Goal: Task Accomplishment & Management: Manage account settings

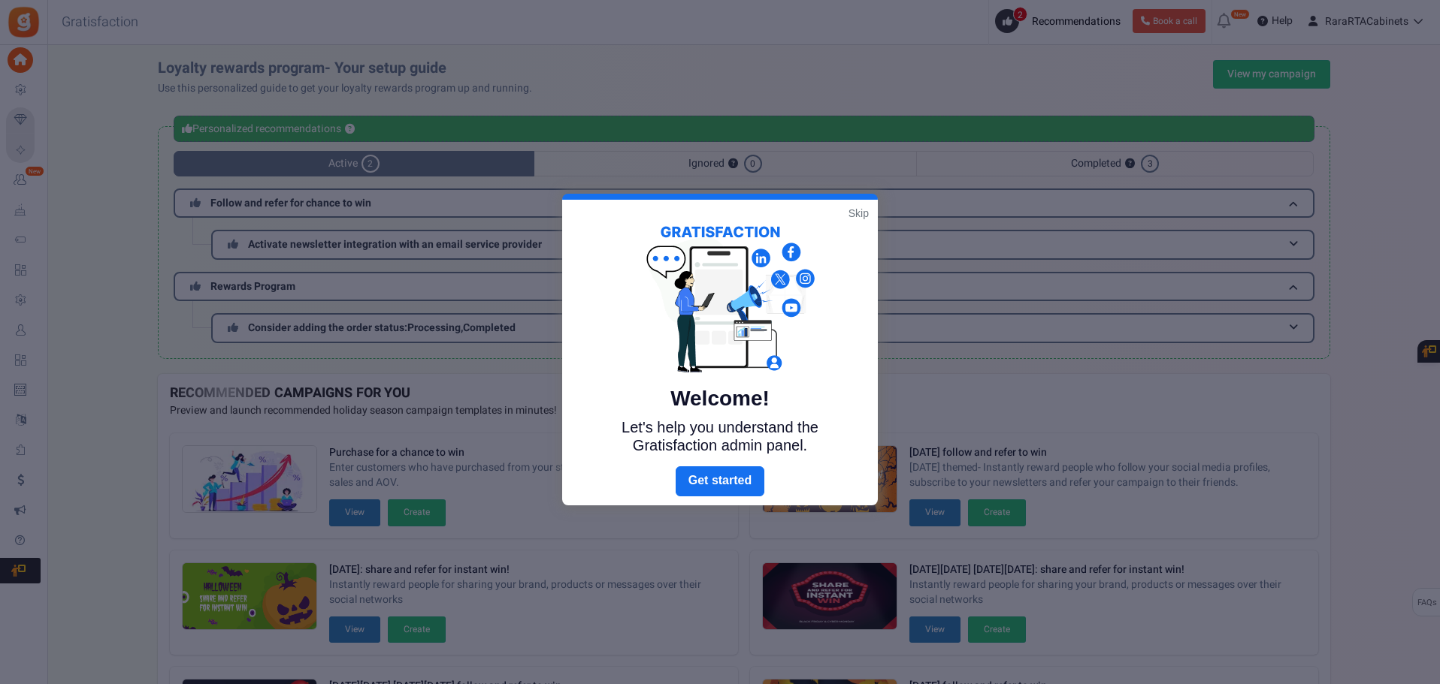
click at [855, 214] on link "Skip" at bounding box center [858, 213] width 20 height 15
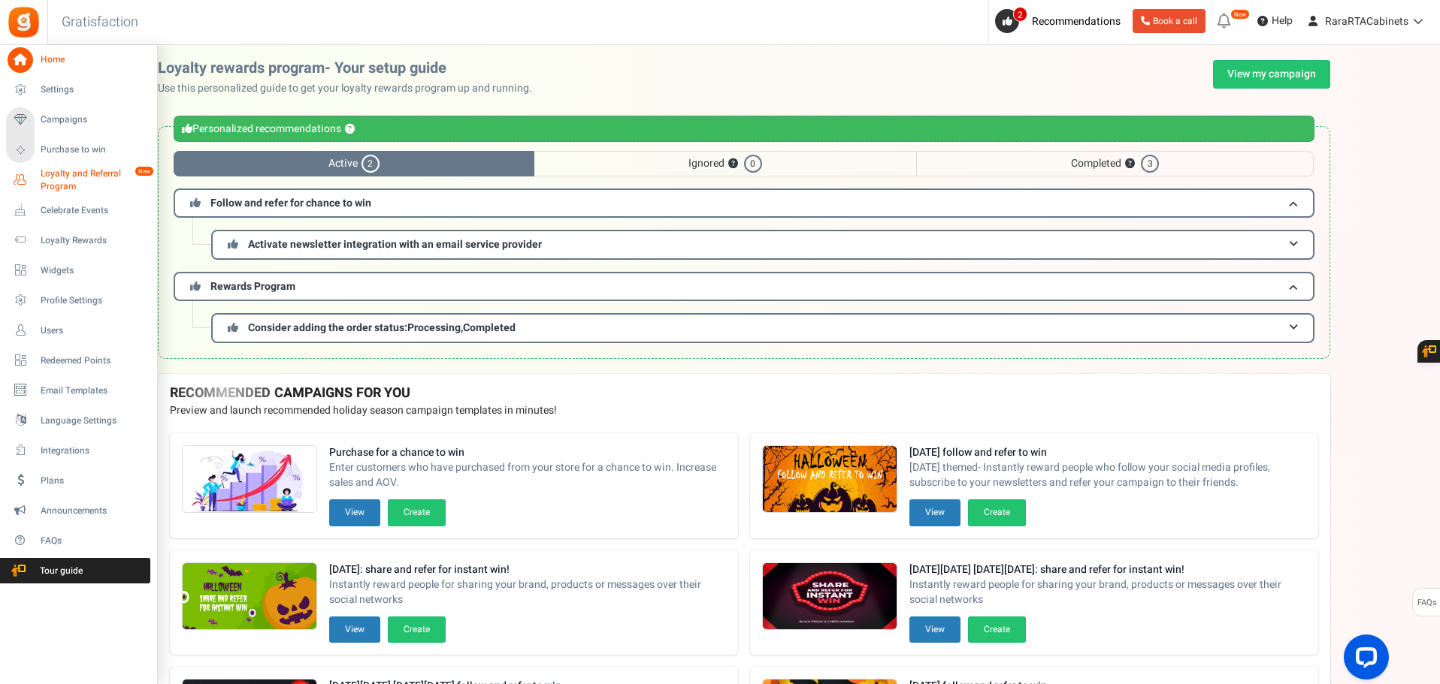
click at [19, 182] on icon at bounding box center [21, 181] width 26 height 26
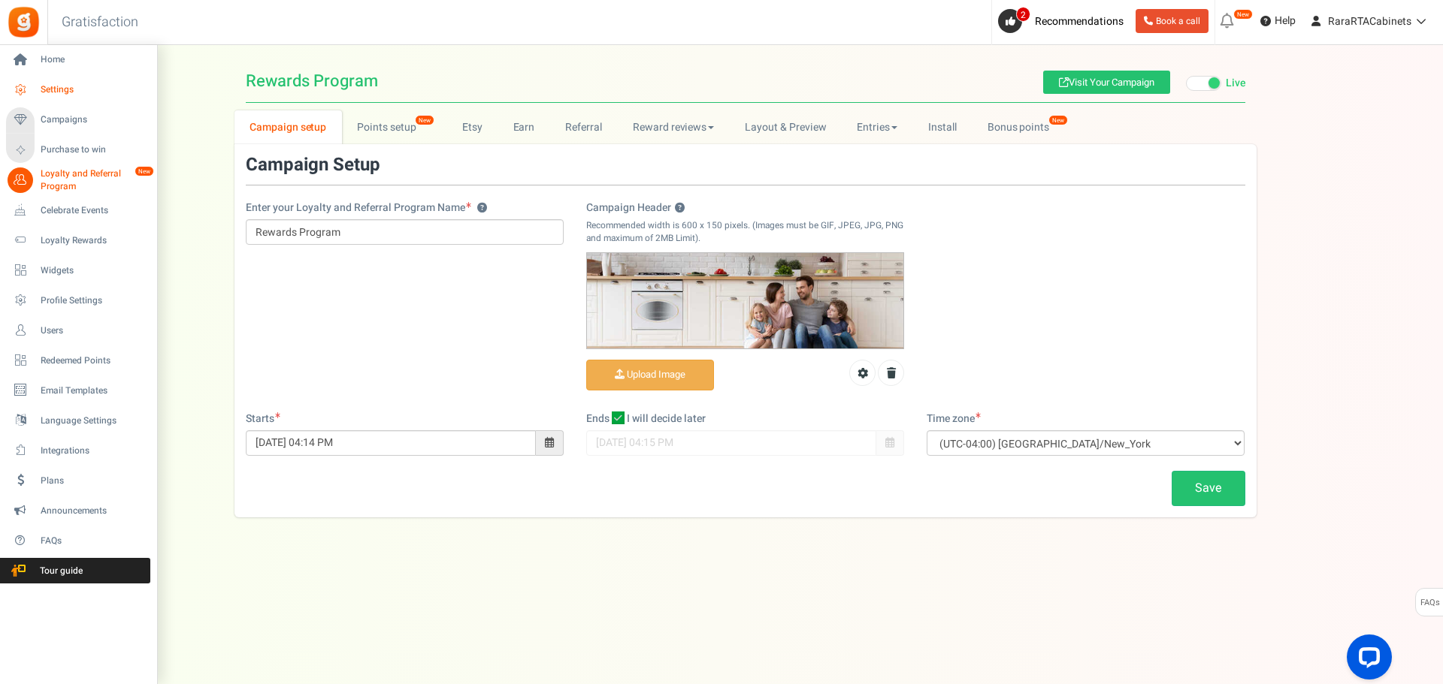
click at [80, 89] on span "Settings" at bounding box center [93, 89] width 105 height 13
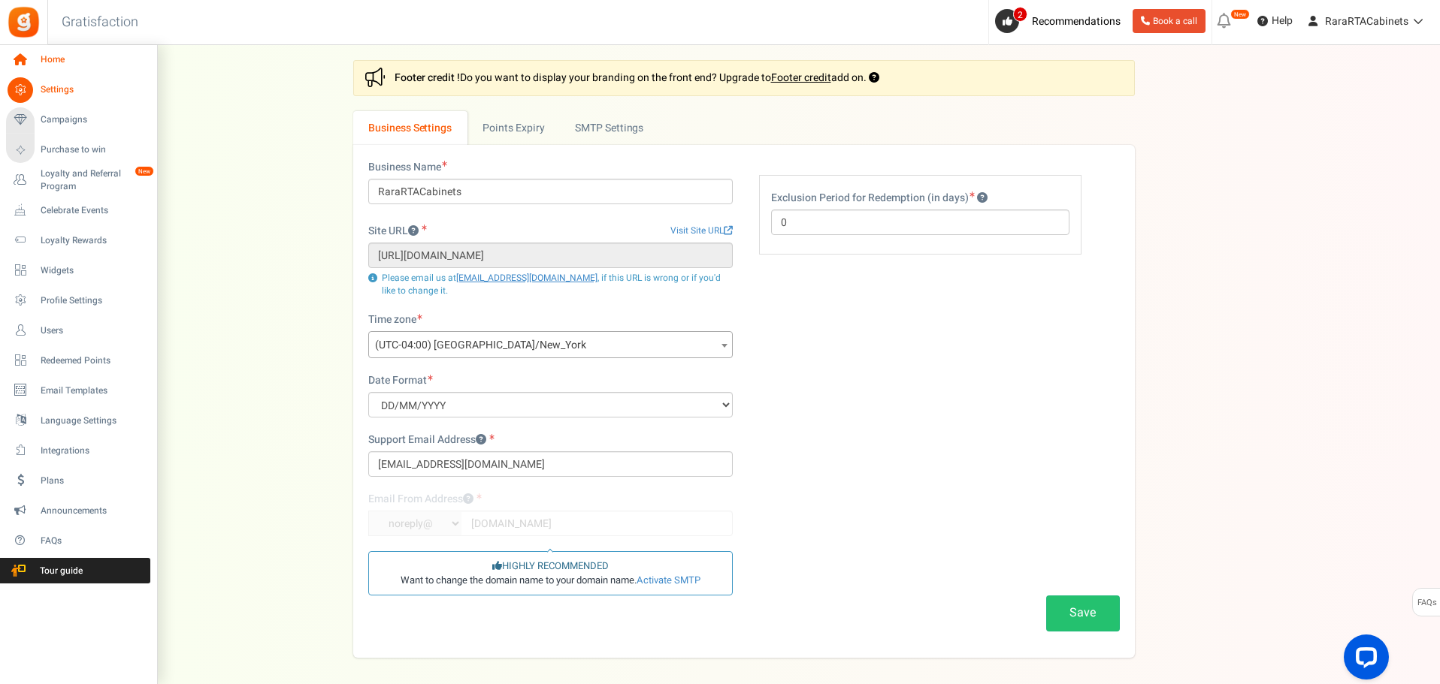
click at [35, 56] on link "Home" at bounding box center [78, 60] width 144 height 26
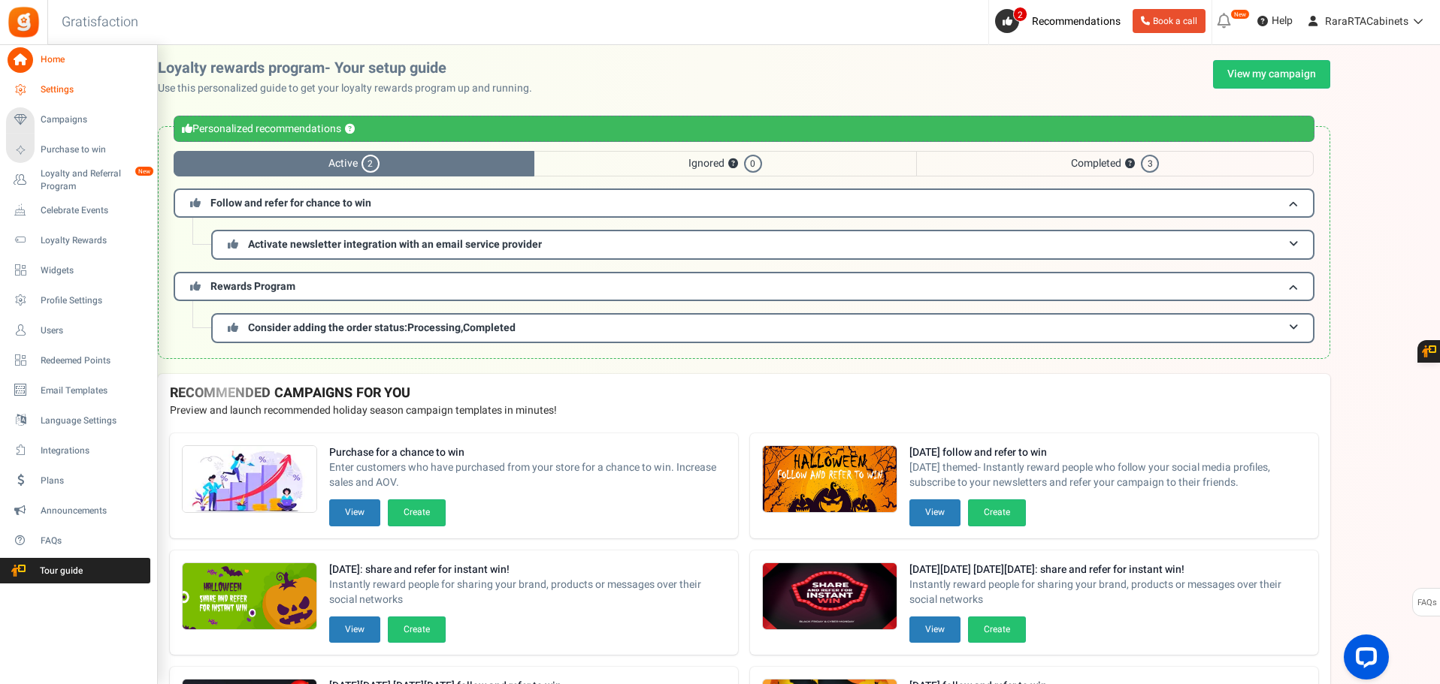
click at [63, 90] on span "Settings" at bounding box center [93, 89] width 105 height 13
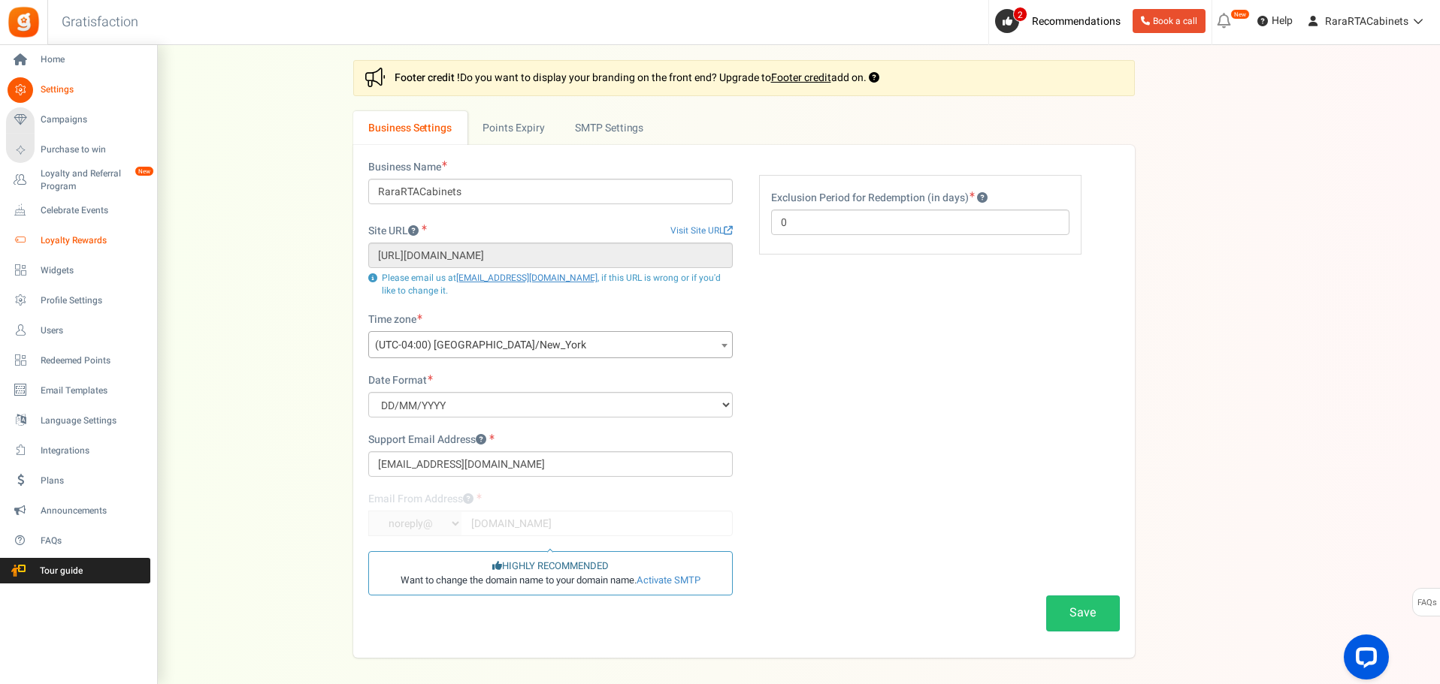
click at [101, 241] on span "Loyalty Rewards" at bounding box center [93, 240] width 105 height 13
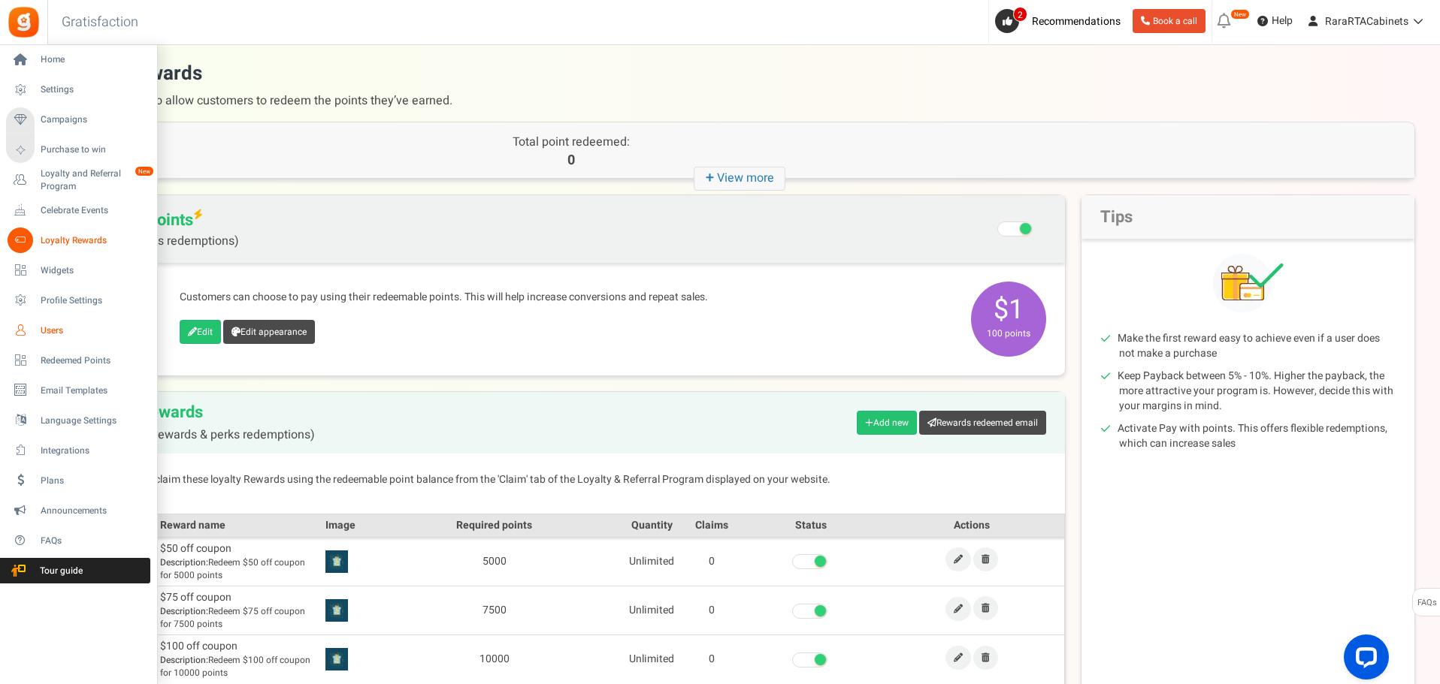
click at [59, 326] on span "Users" at bounding box center [93, 331] width 105 height 13
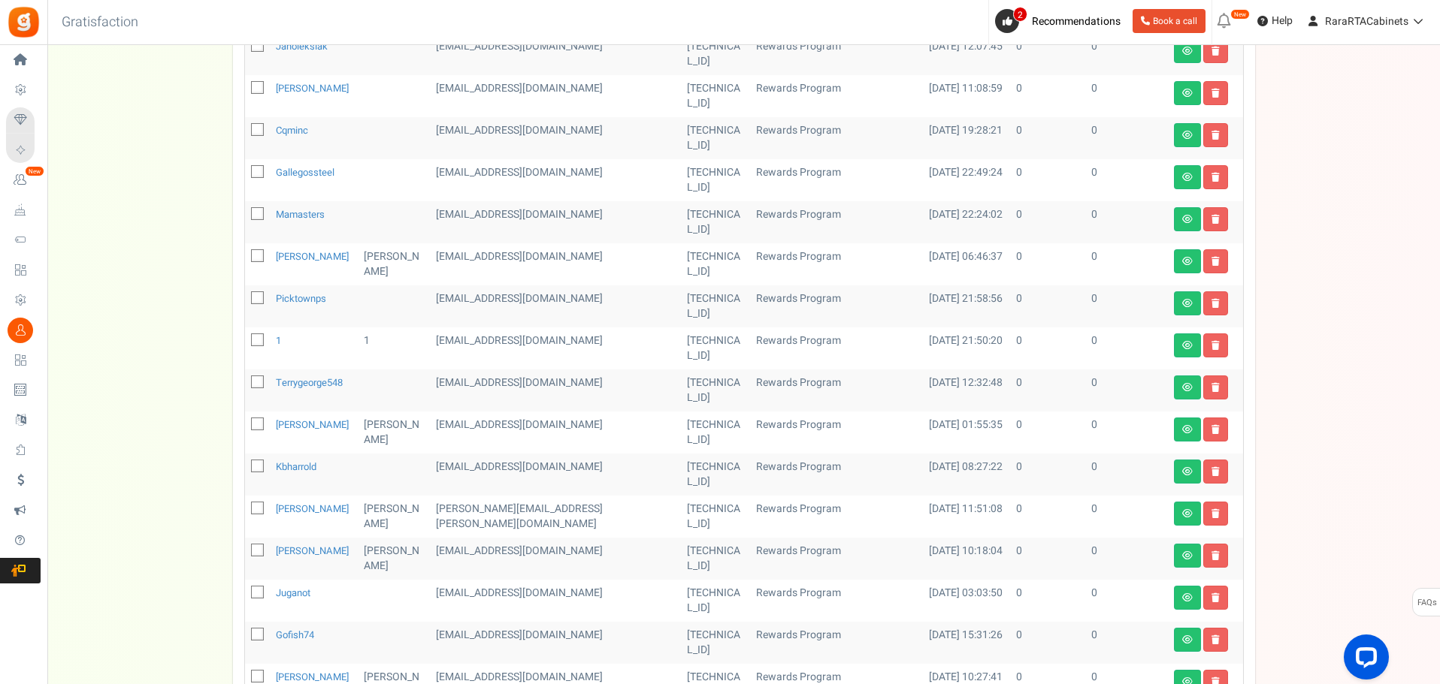
scroll to position [525, 0]
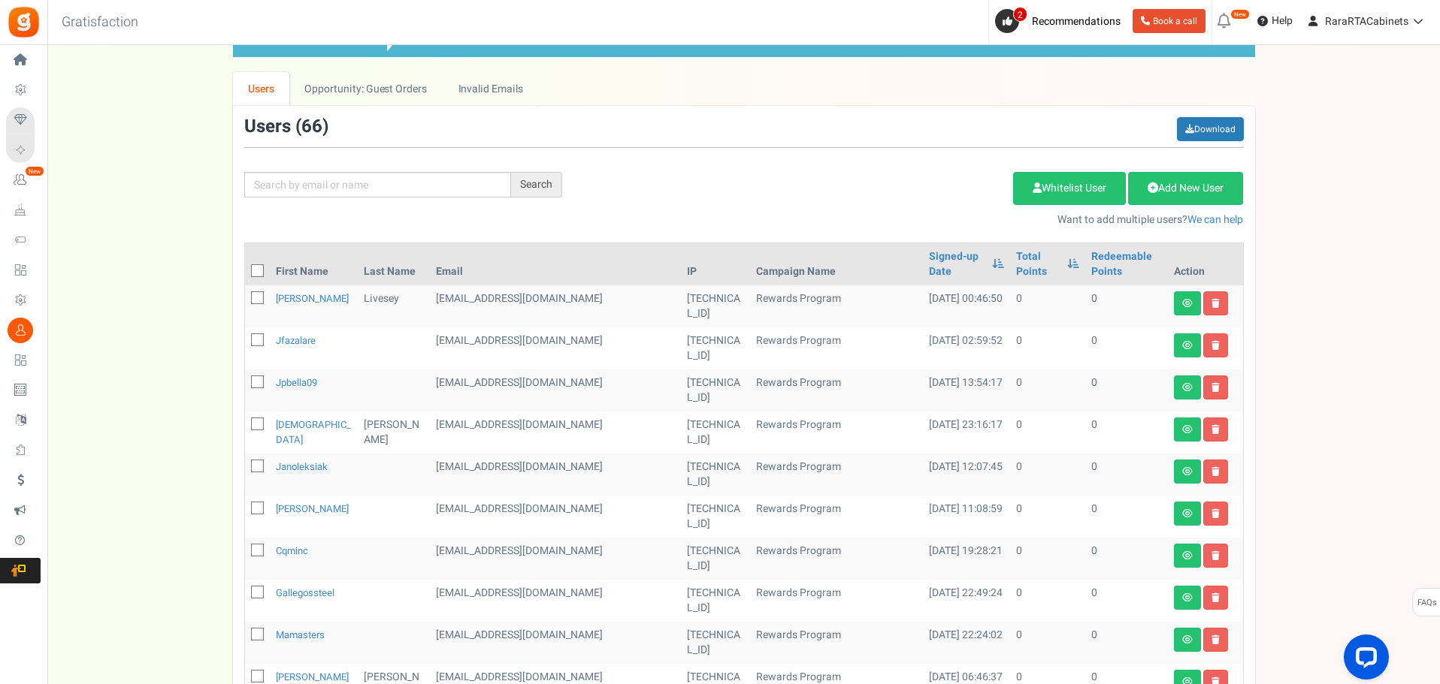
scroll to position [0, 0]
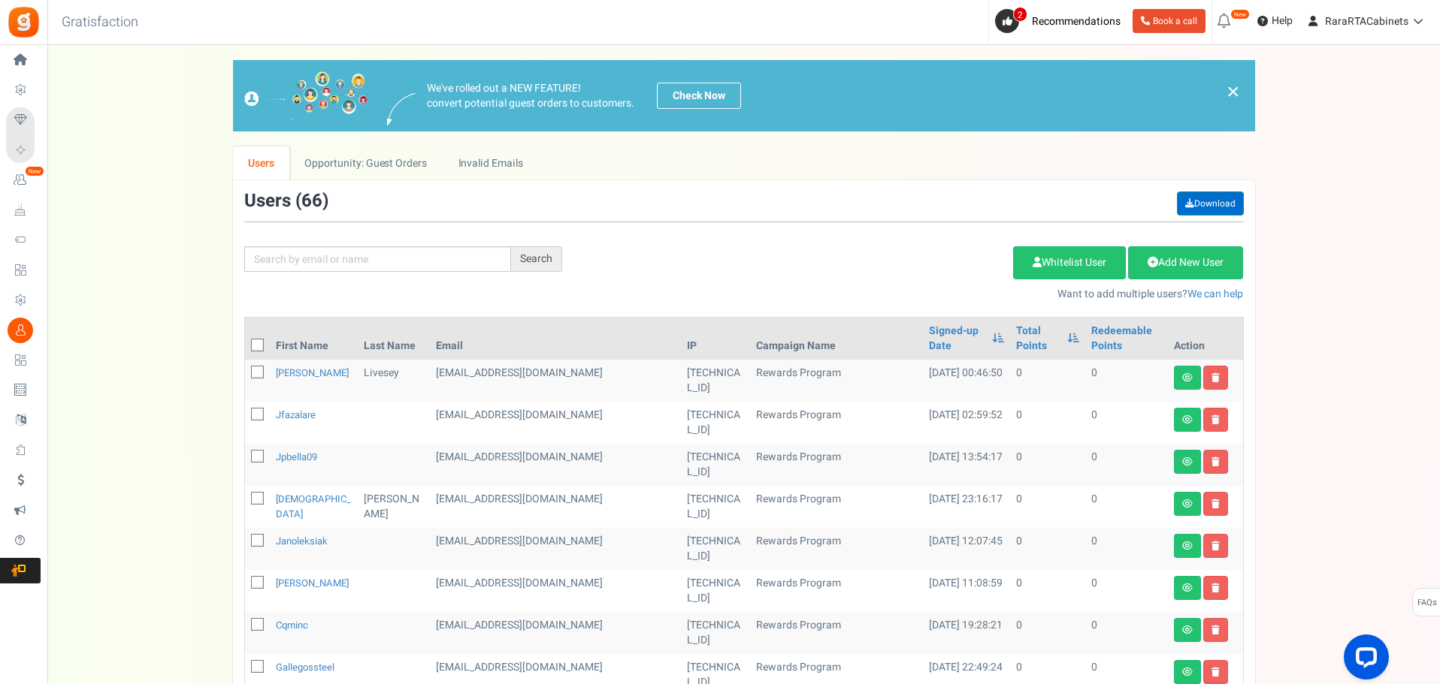
click at [1215, 192] on link "Download" at bounding box center [1210, 204] width 67 height 24
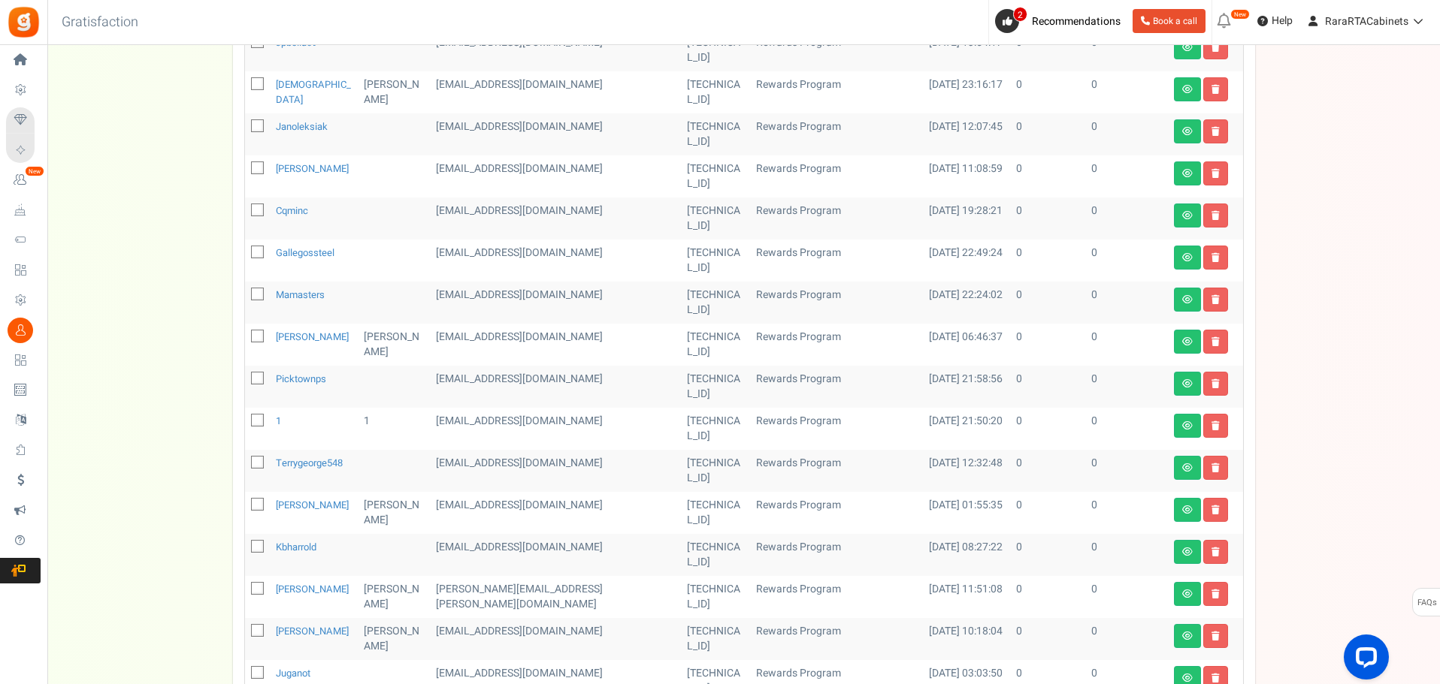
scroll to position [450, 0]
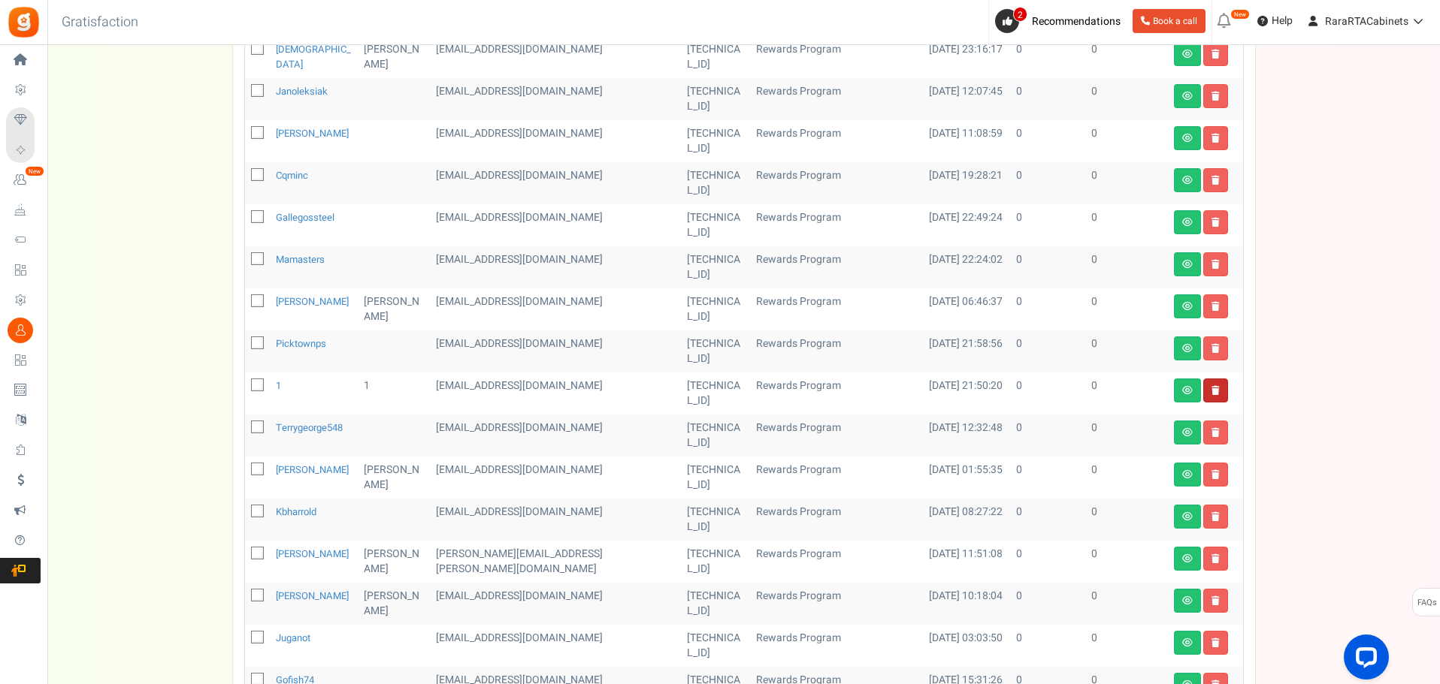
click at [1217, 386] on icon at bounding box center [1215, 390] width 8 height 9
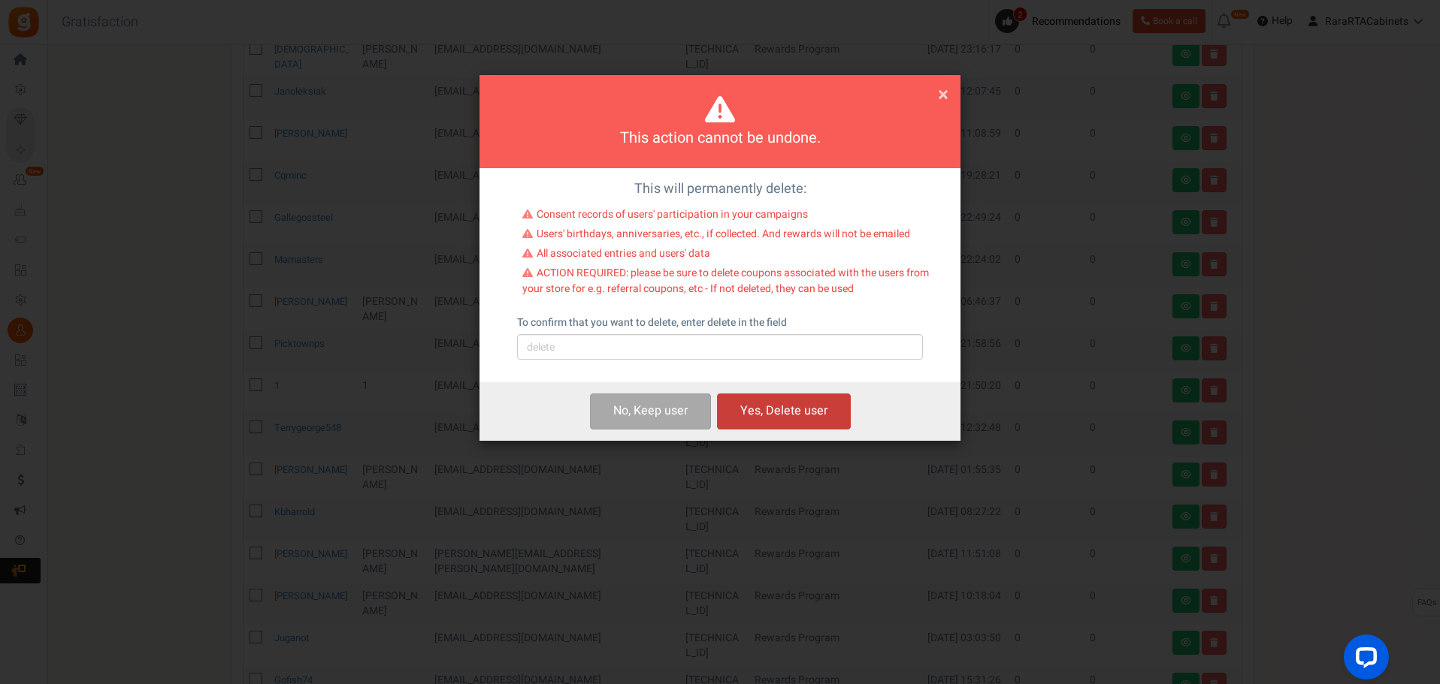
click at [793, 416] on button "Yes, Delete user" at bounding box center [784, 411] width 134 height 35
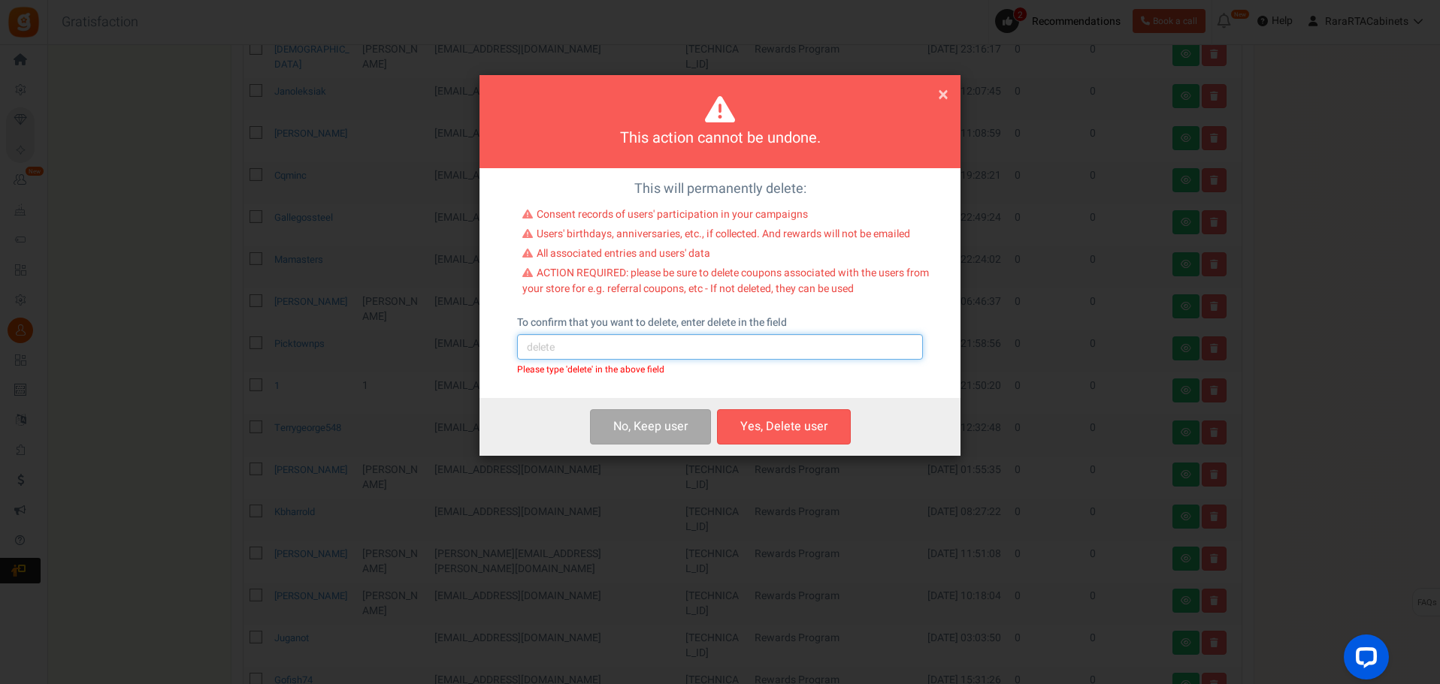
click at [808, 339] on input "text" at bounding box center [720, 347] width 406 height 26
type input "1"
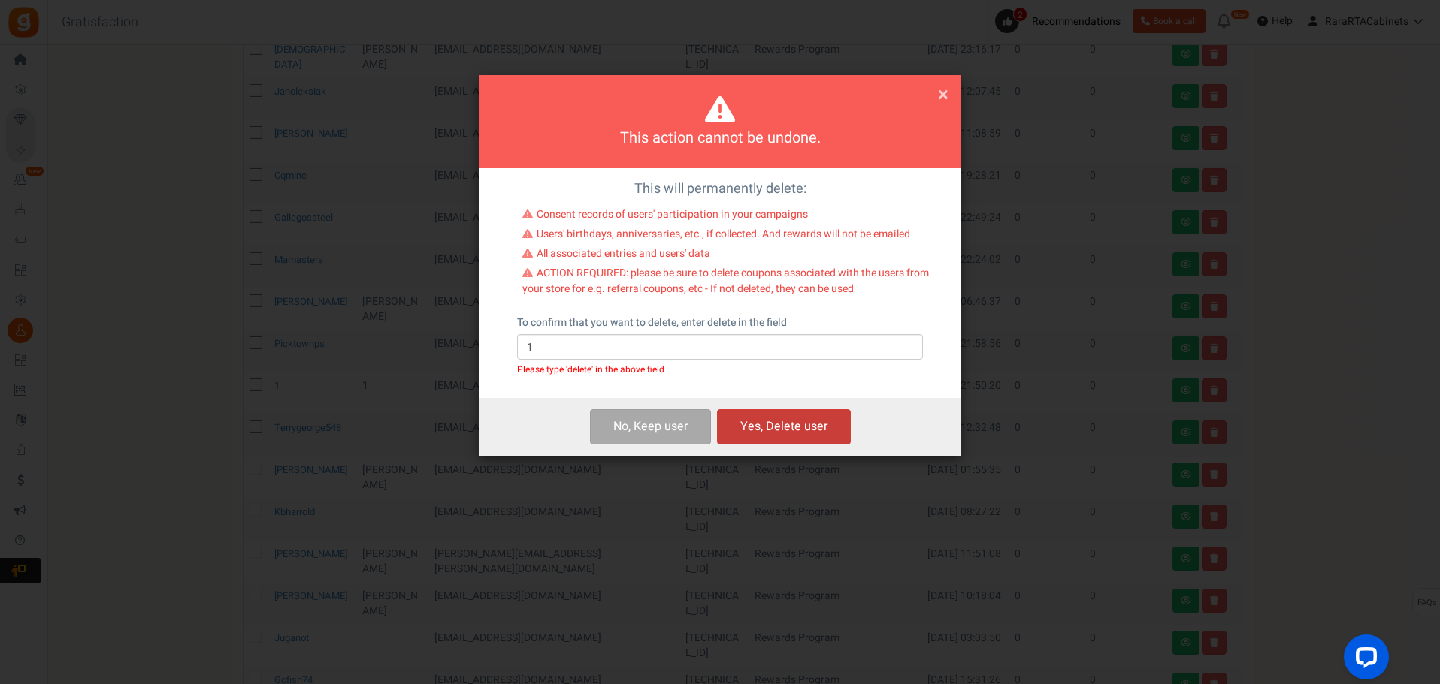
click at [813, 420] on button "Yes, Delete user" at bounding box center [784, 426] width 134 height 35
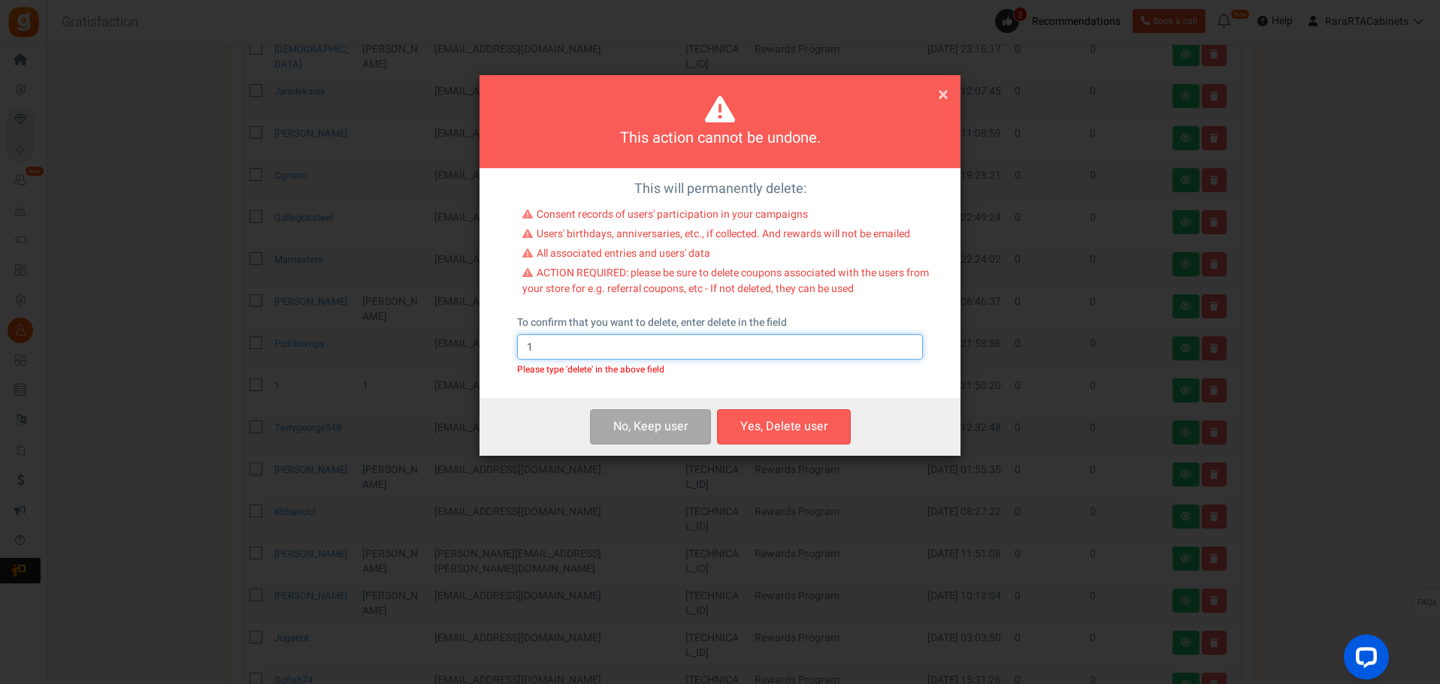
drag, startPoint x: 760, startPoint y: 352, endPoint x: 410, endPoint y: 341, distance: 350.3
click at [410, 341] on div "This action cannot be undone. × Close This will permanently delete: Consent rec…" at bounding box center [720, 342] width 1440 height 684
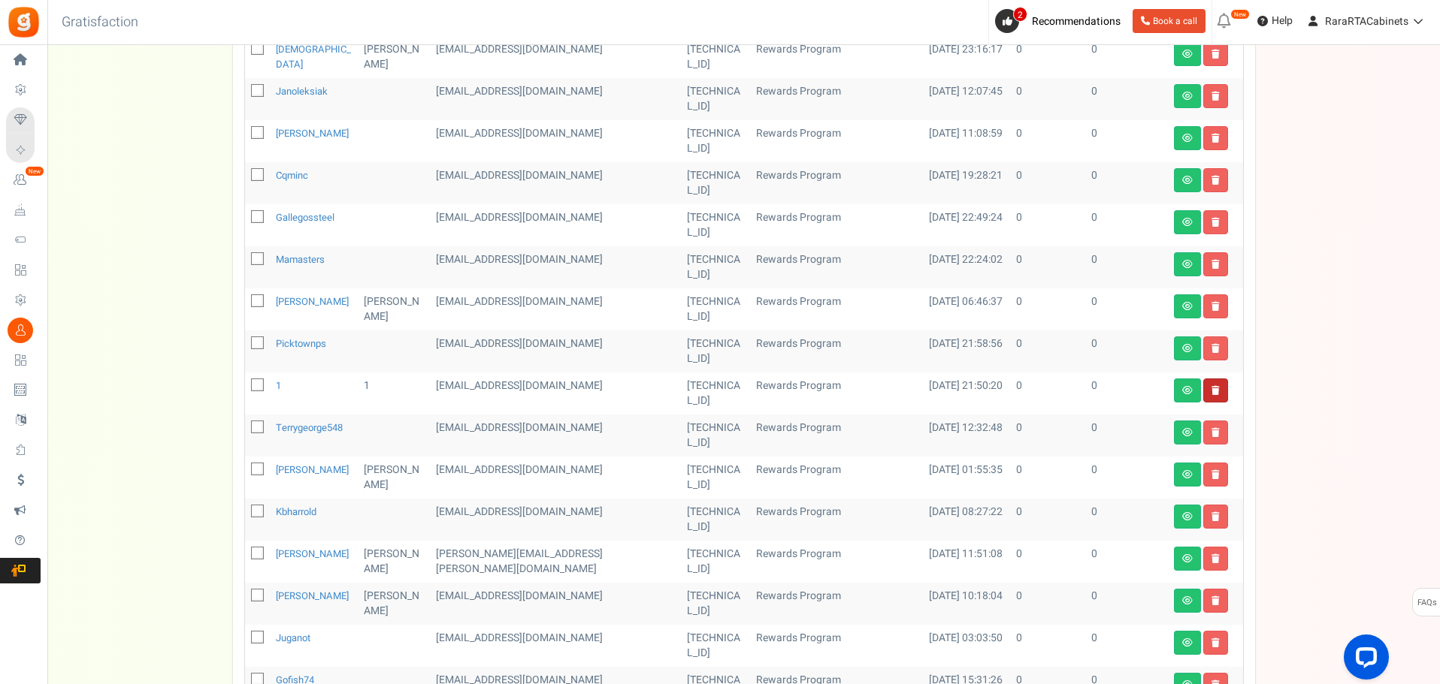
click at [1219, 379] on link at bounding box center [1215, 391] width 25 height 24
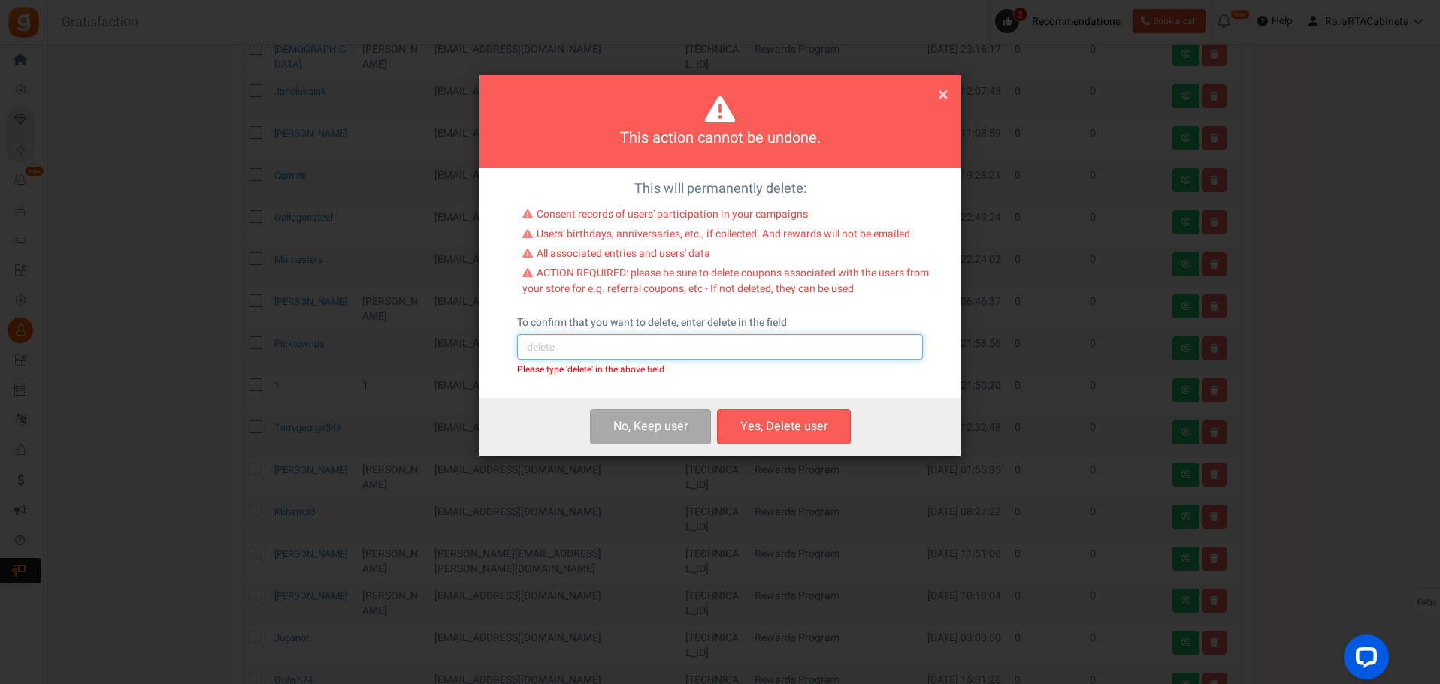
click at [650, 350] on input "text" at bounding box center [720, 347] width 406 height 26
type input "delete"
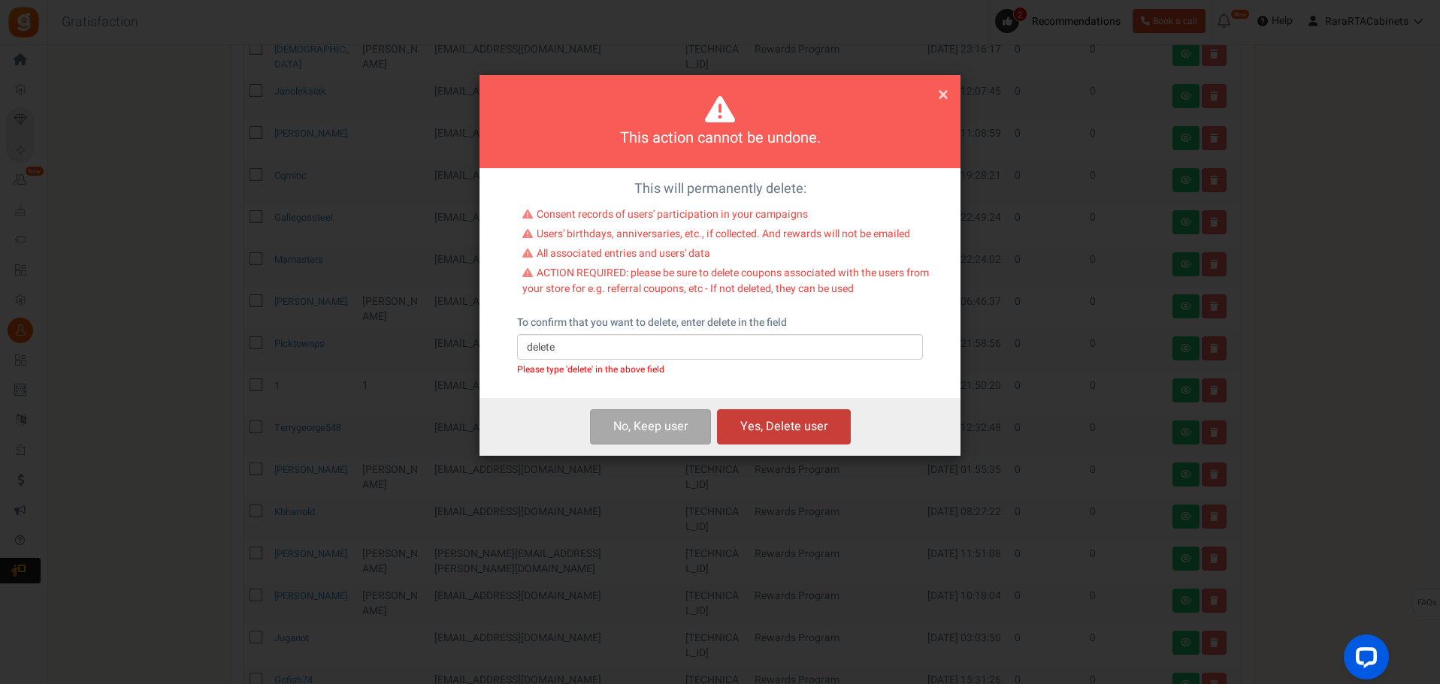
click at [830, 427] on button "Yes, Delete user" at bounding box center [784, 426] width 134 height 35
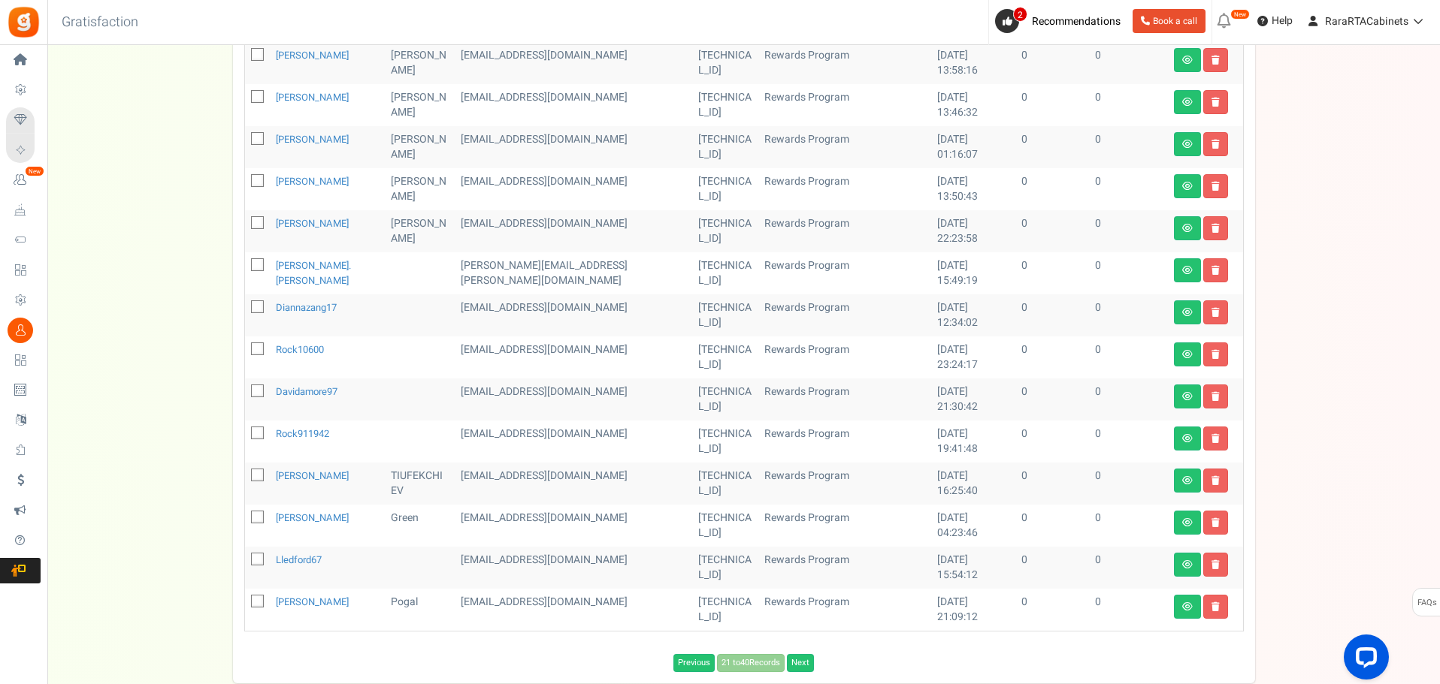
scroll to position [660, 0]
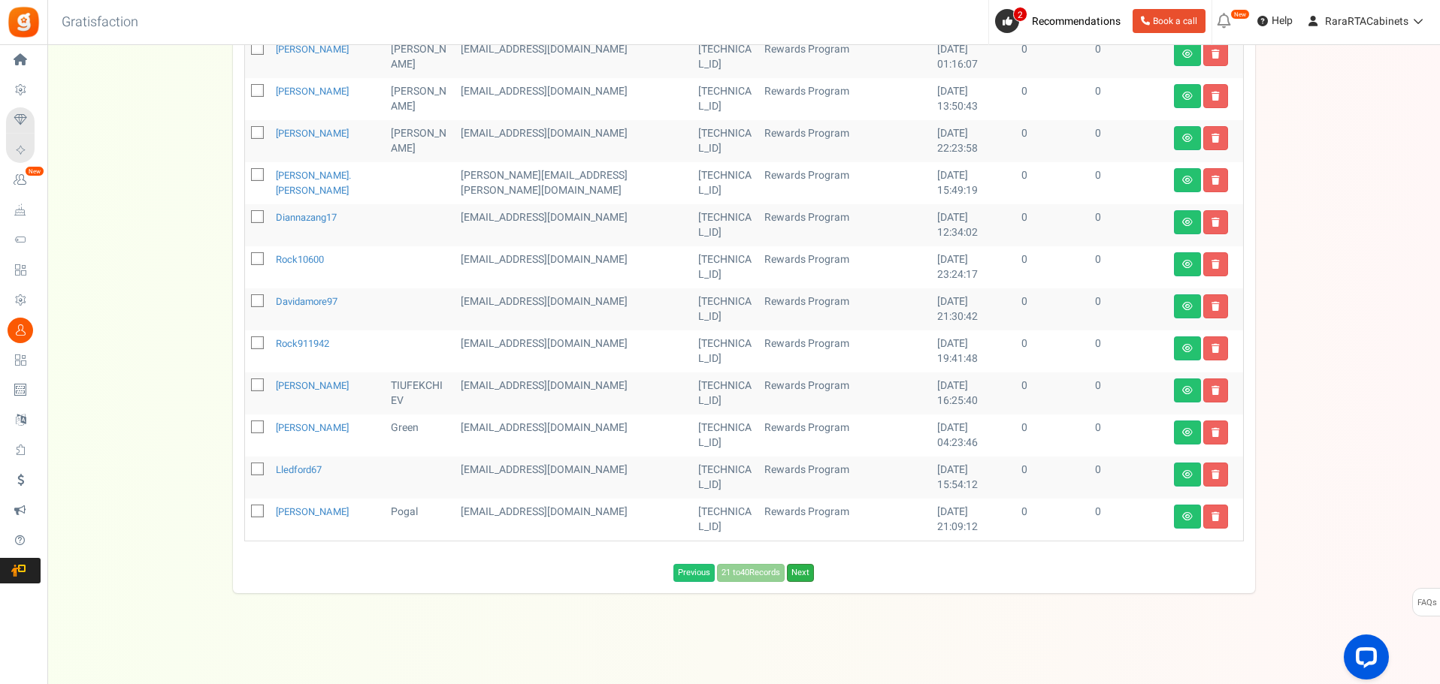
click at [799, 576] on link "Next" at bounding box center [800, 573] width 27 height 18
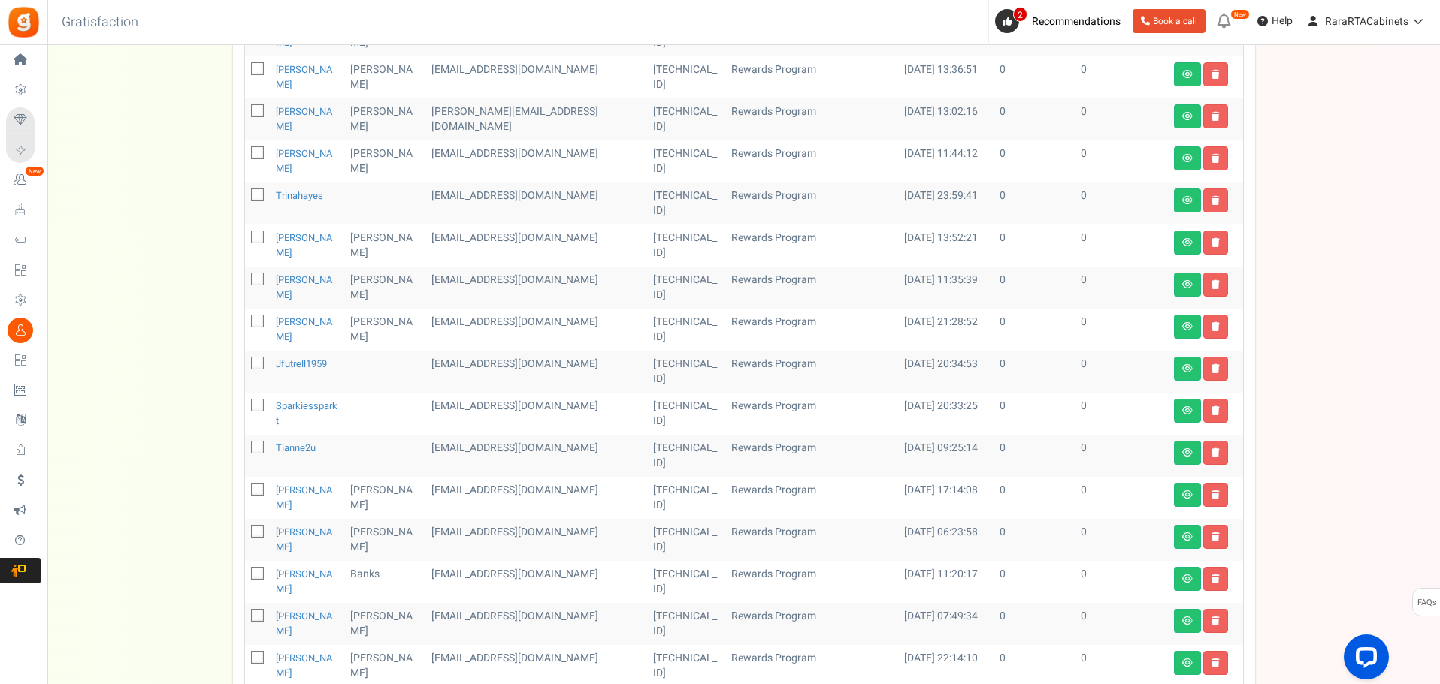
scroll to position [525, 0]
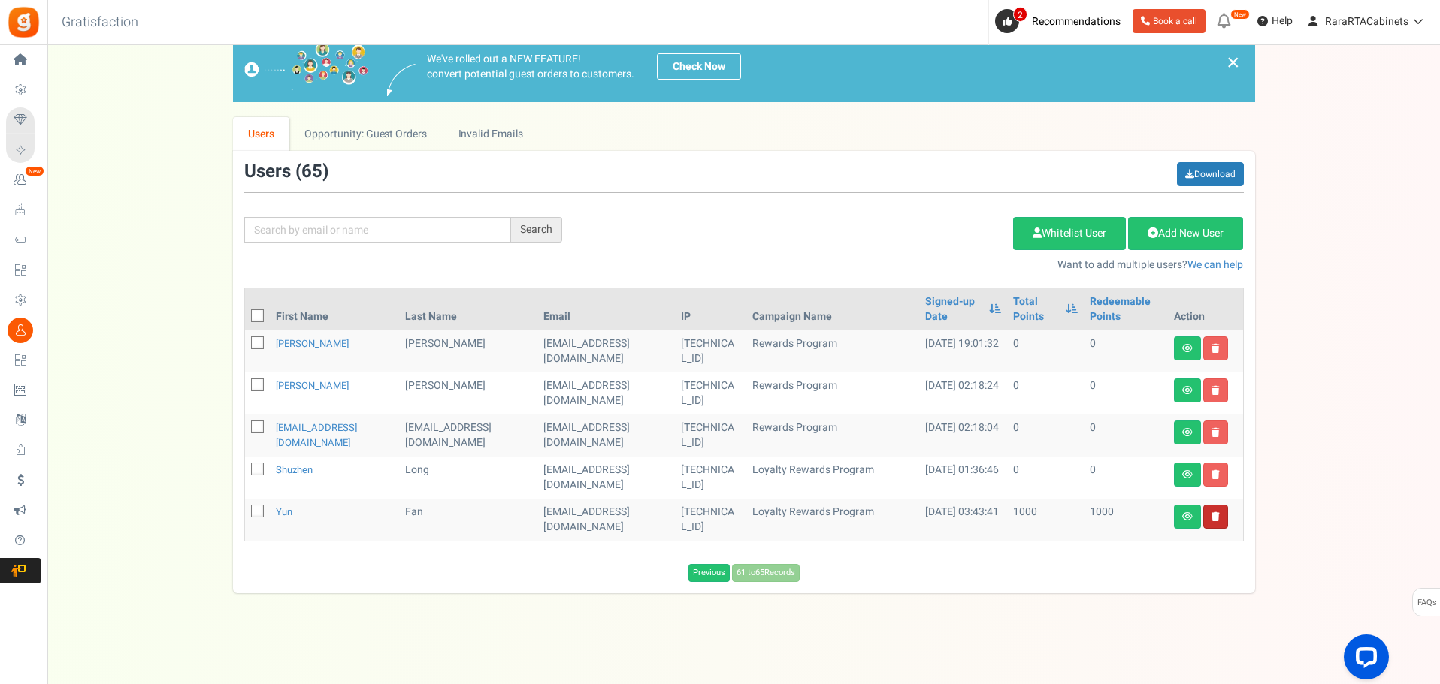
click at [1221, 518] on link at bounding box center [1215, 517] width 25 height 24
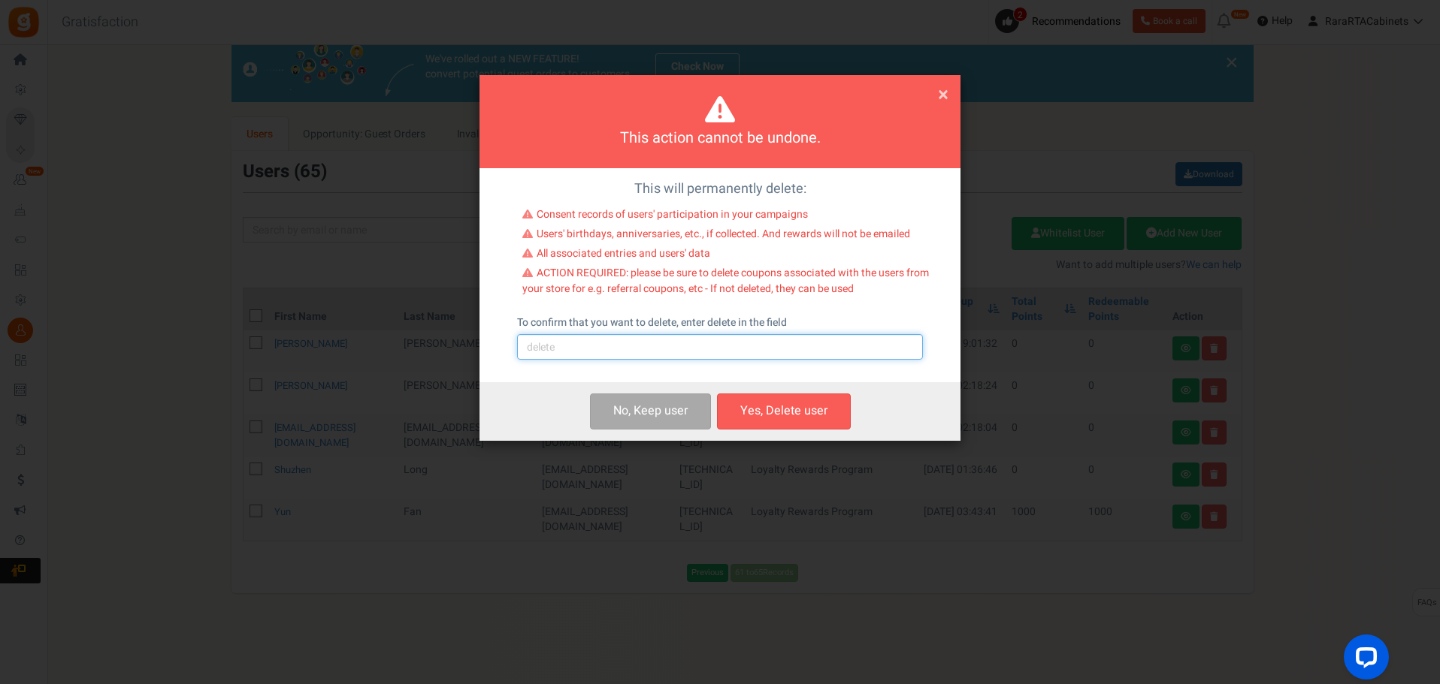
click at [817, 346] on input "text" at bounding box center [720, 347] width 406 height 26
type input "delete"
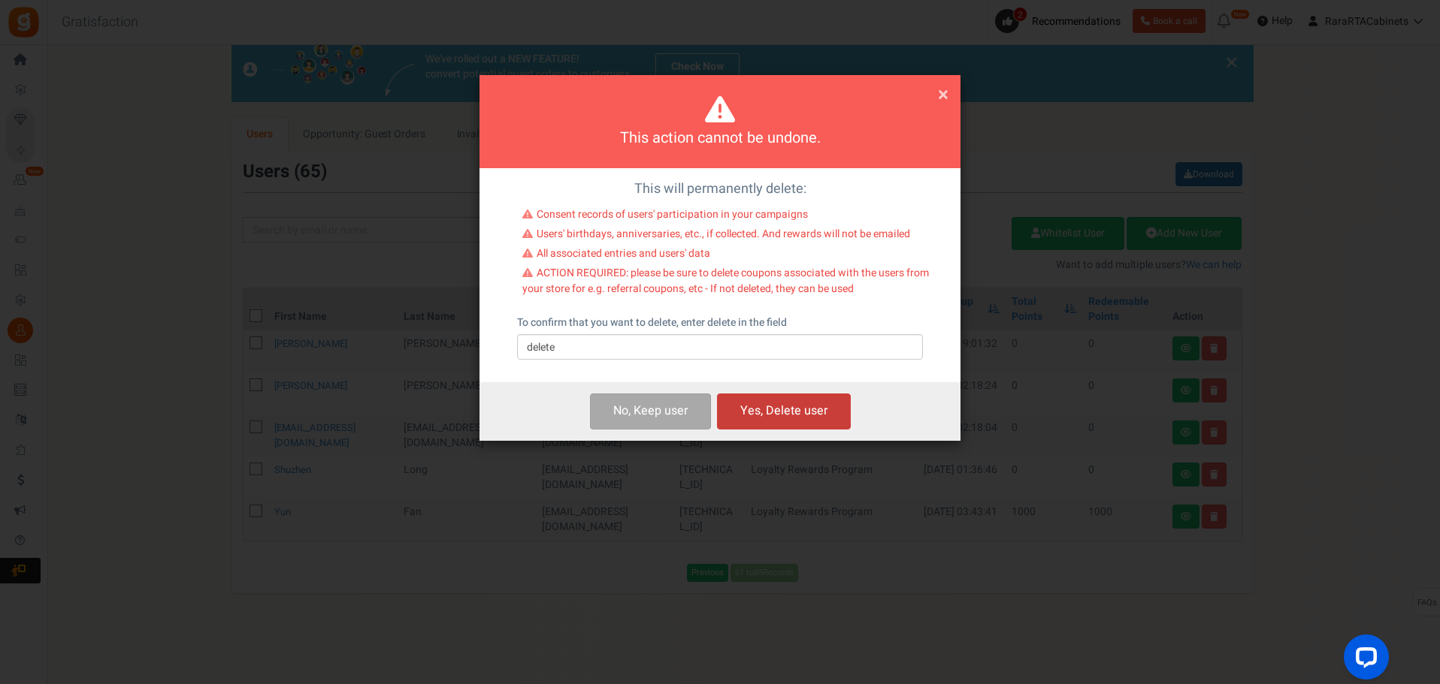
click at [790, 409] on button "Yes, Delete user" at bounding box center [784, 411] width 134 height 35
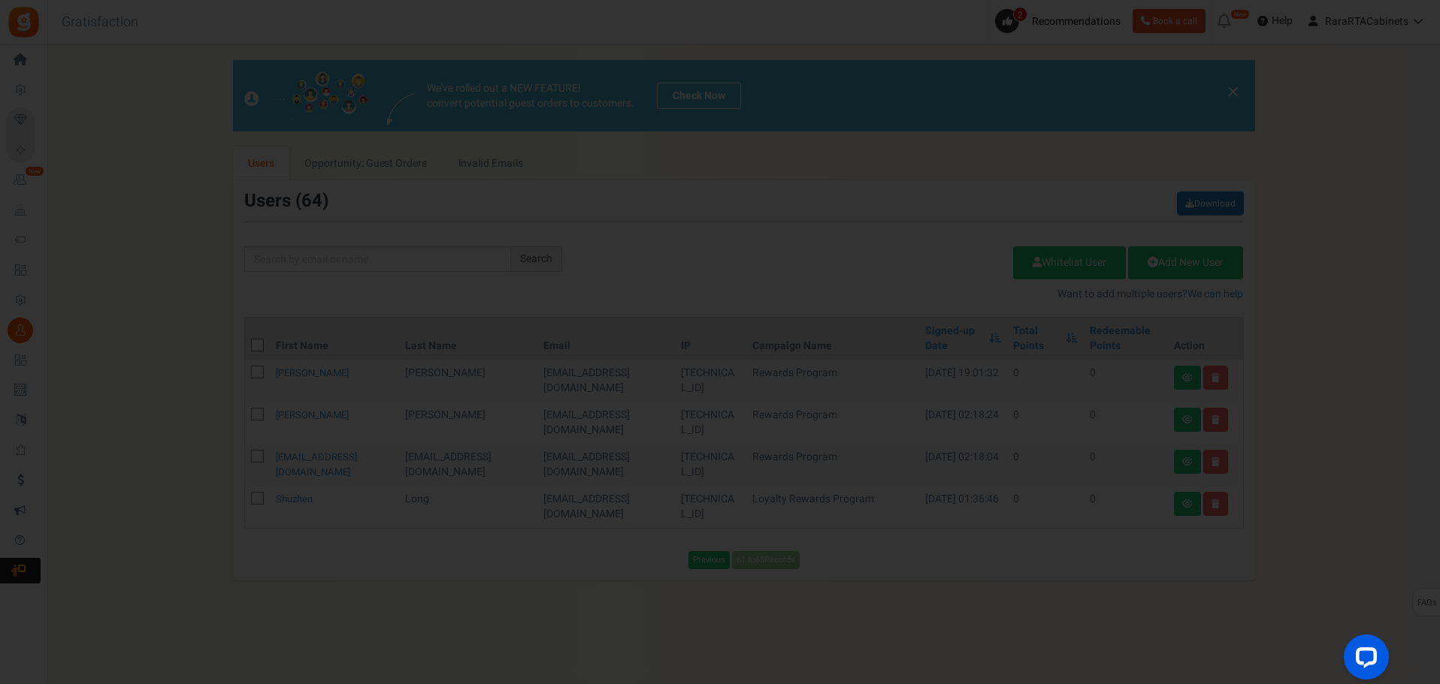
scroll to position [0, 0]
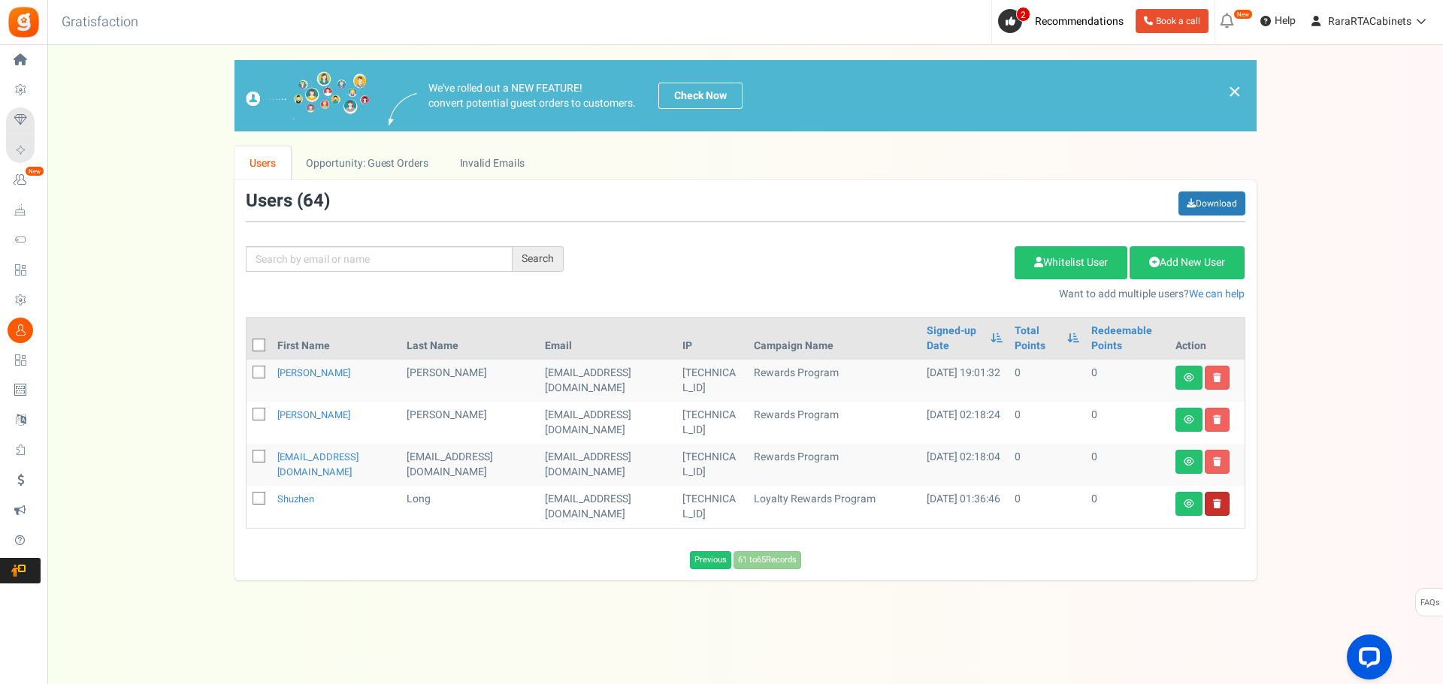
click at [1222, 506] on link at bounding box center [1216, 504] width 25 height 24
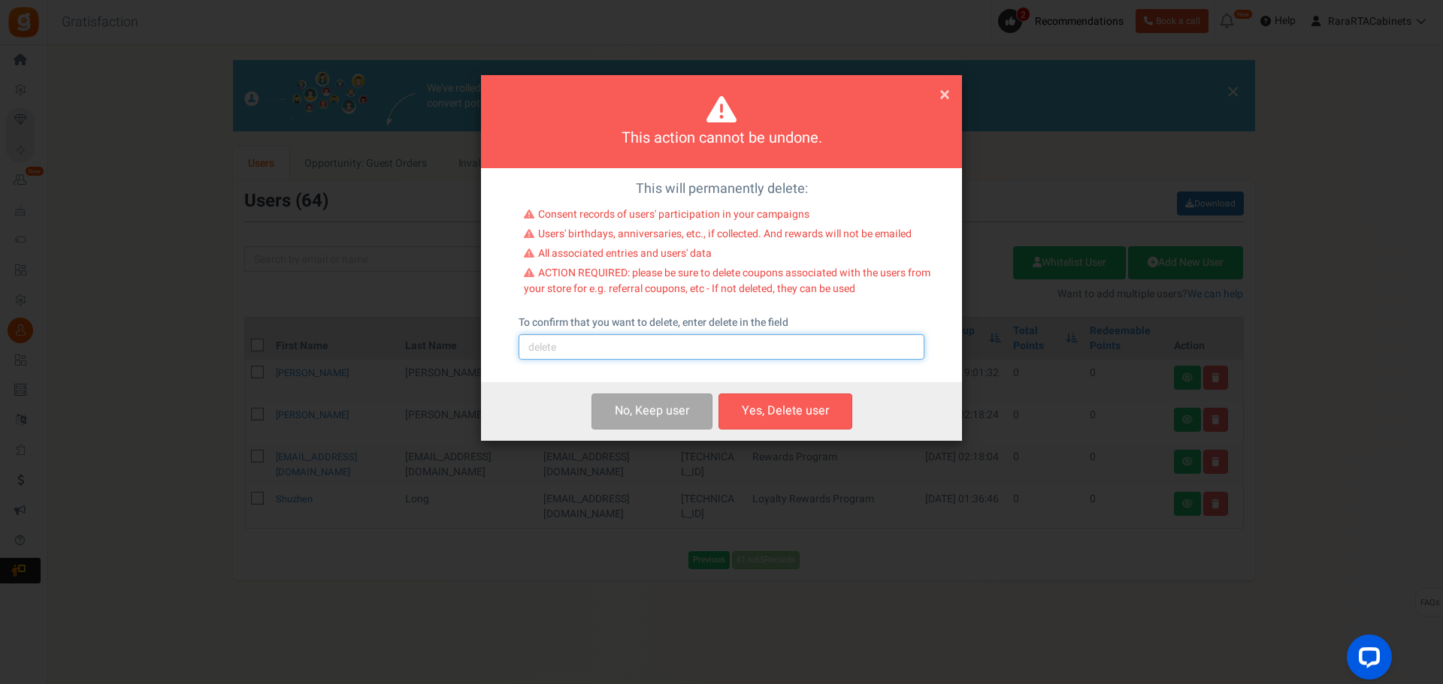
click at [724, 346] on input "text" at bounding box center [721, 347] width 406 height 26
type input "delete"
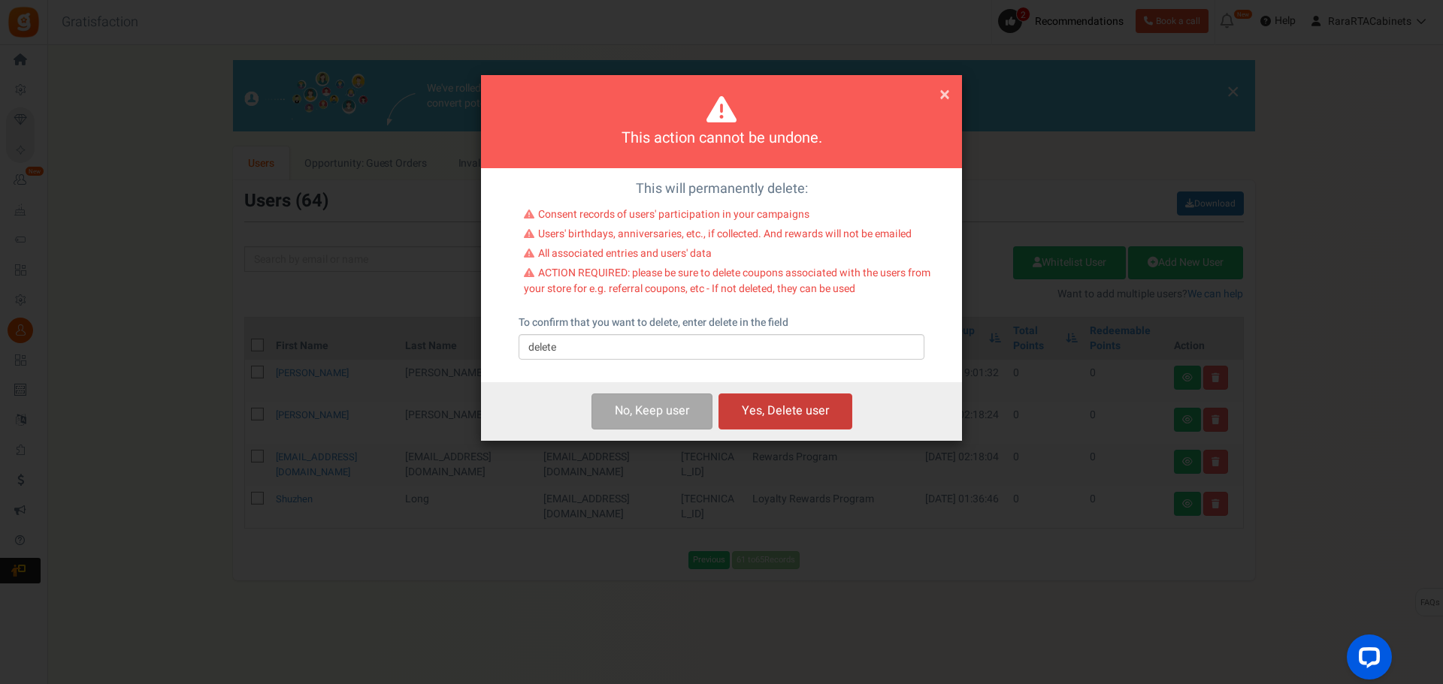
click at [813, 409] on button "Yes, Delete user" at bounding box center [785, 411] width 134 height 35
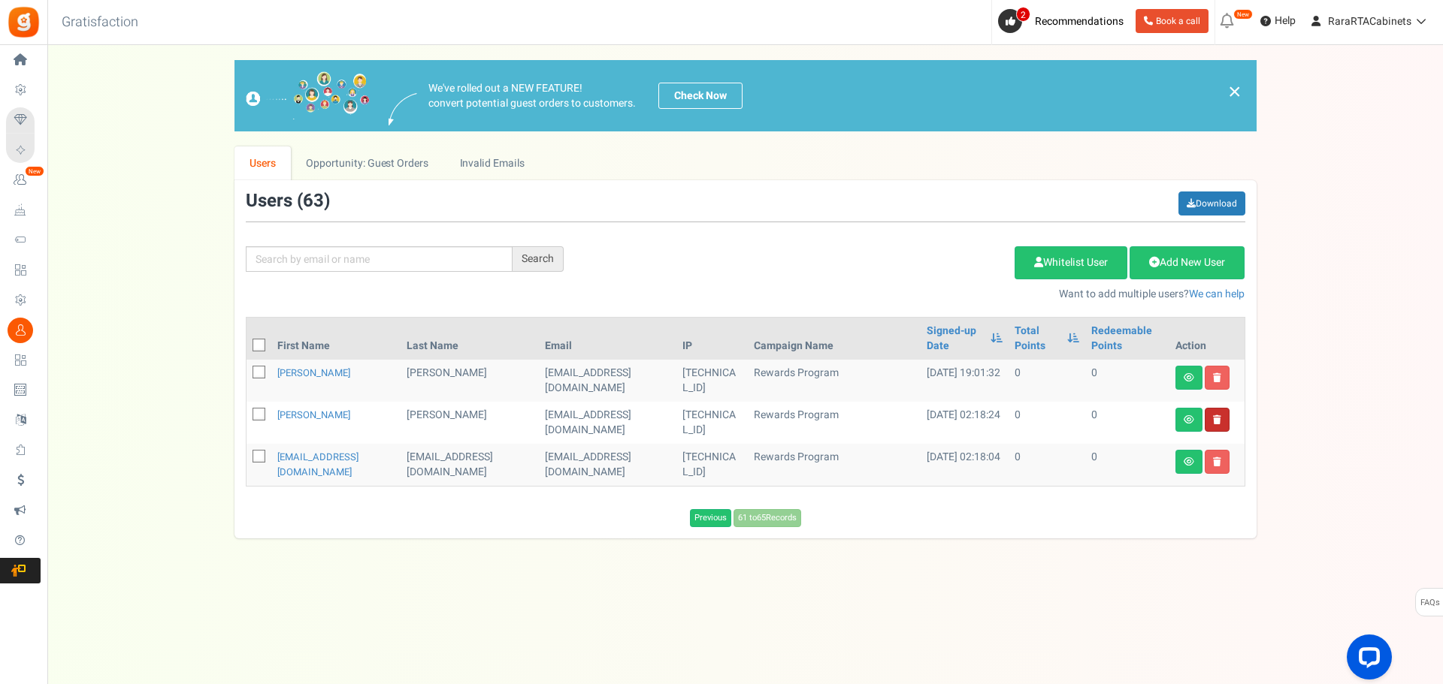
click at [1216, 425] on link at bounding box center [1216, 420] width 25 height 24
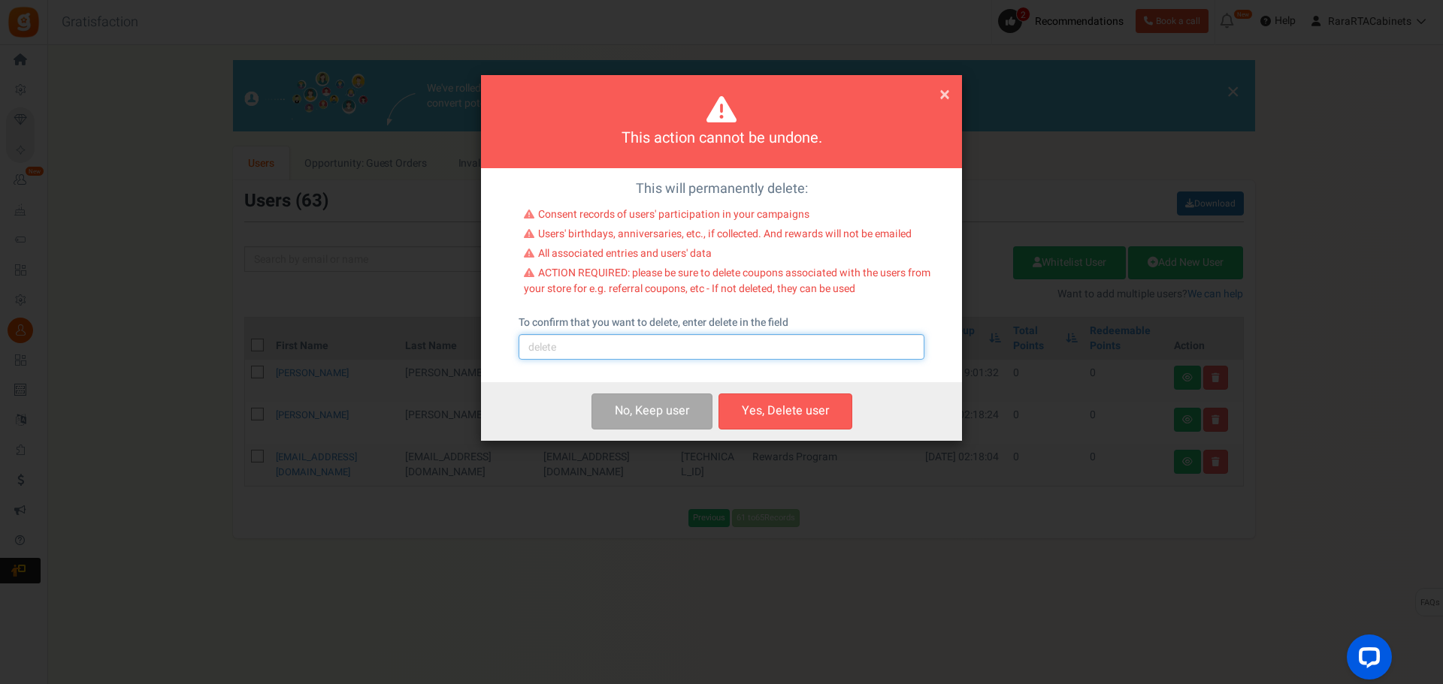
click at [600, 352] on input "text" at bounding box center [721, 347] width 406 height 26
type input "delete"
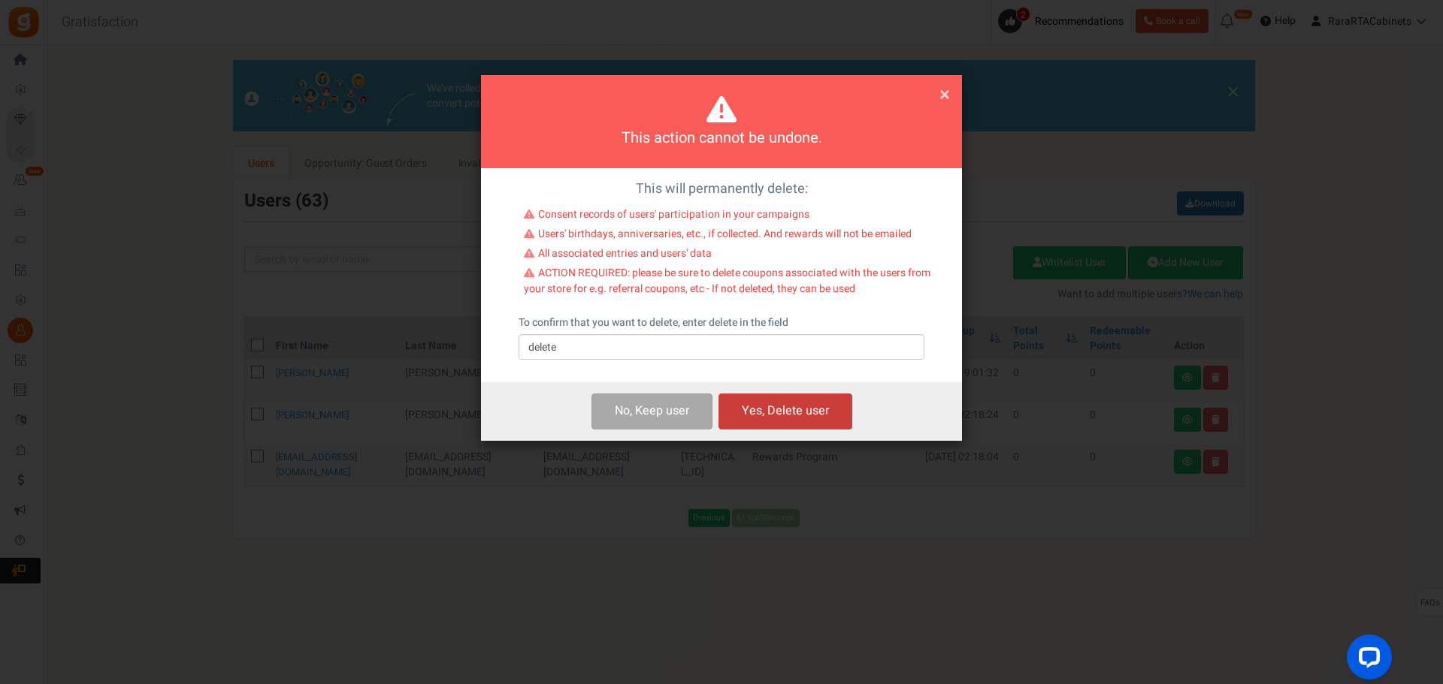
click at [813, 408] on button "Yes, Delete user" at bounding box center [785, 411] width 134 height 35
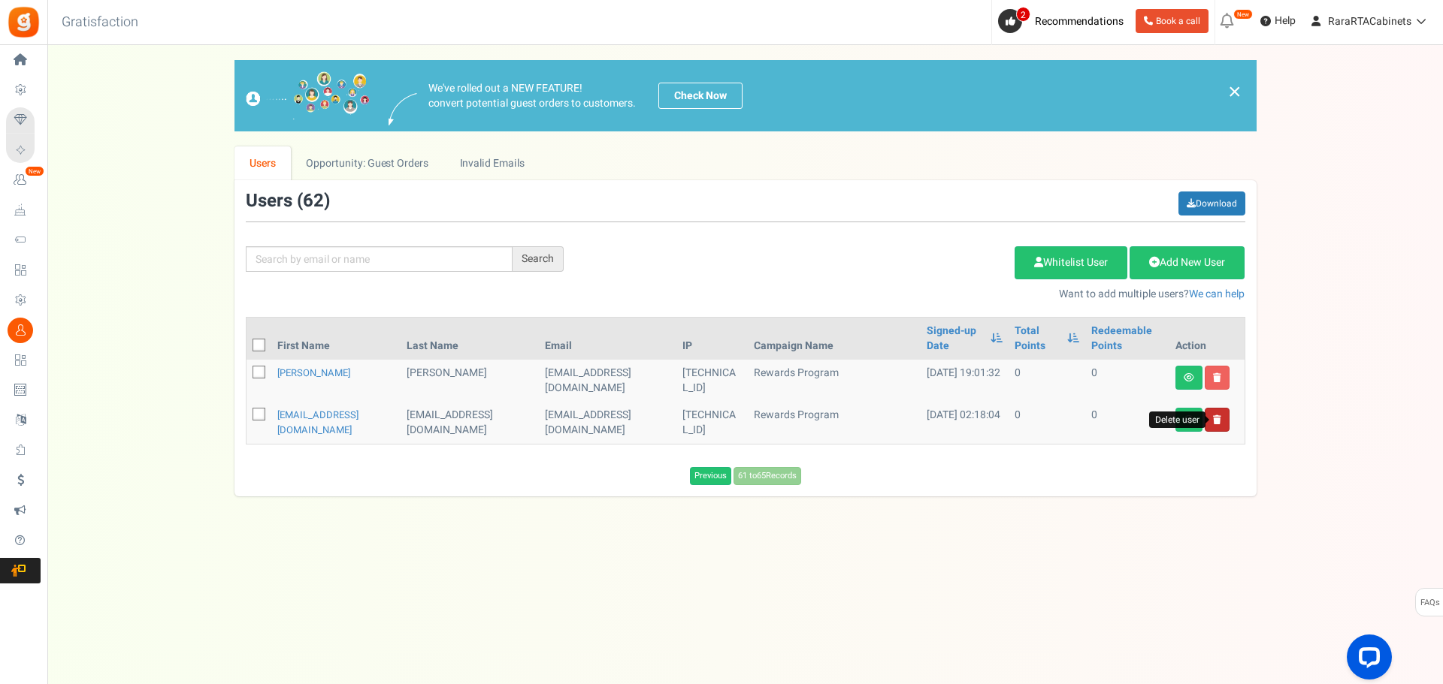
click at [1216, 421] on icon at bounding box center [1217, 419] width 8 height 9
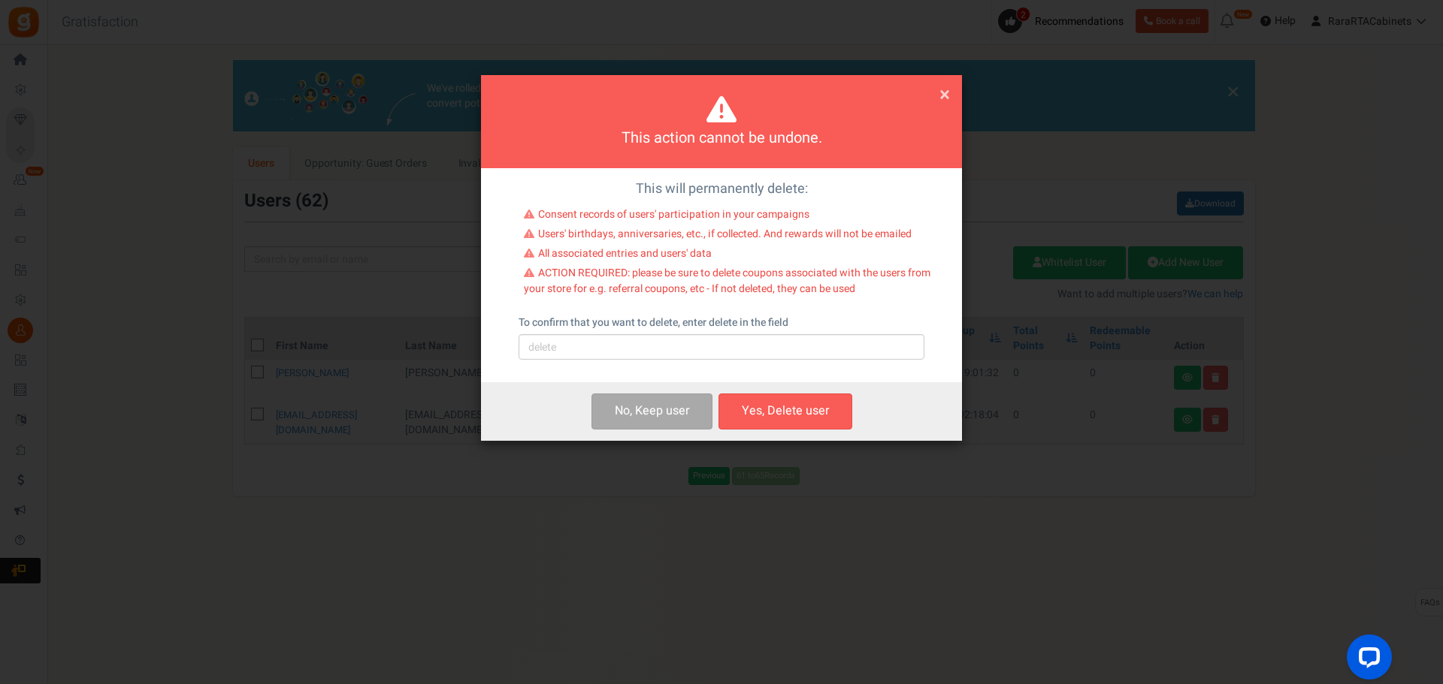
click at [611, 333] on div "To confirm that you want to delete, enter delete in the field Please type 'dele…" at bounding box center [721, 338] width 406 height 44
click at [617, 343] on input "text" at bounding box center [721, 347] width 406 height 26
type input "delete"
click at [800, 422] on button "Yes, Delete user" at bounding box center [785, 411] width 134 height 35
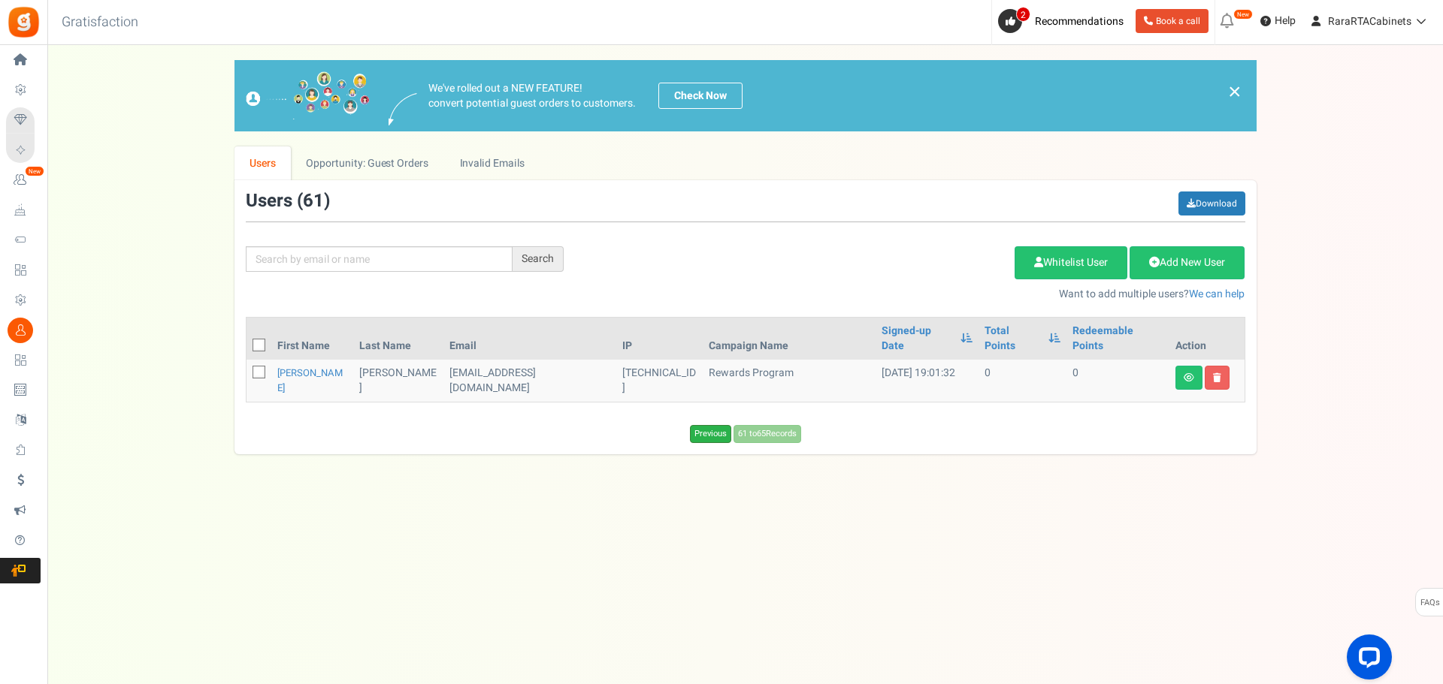
click at [715, 425] on link "Previous" at bounding box center [710, 434] width 41 height 18
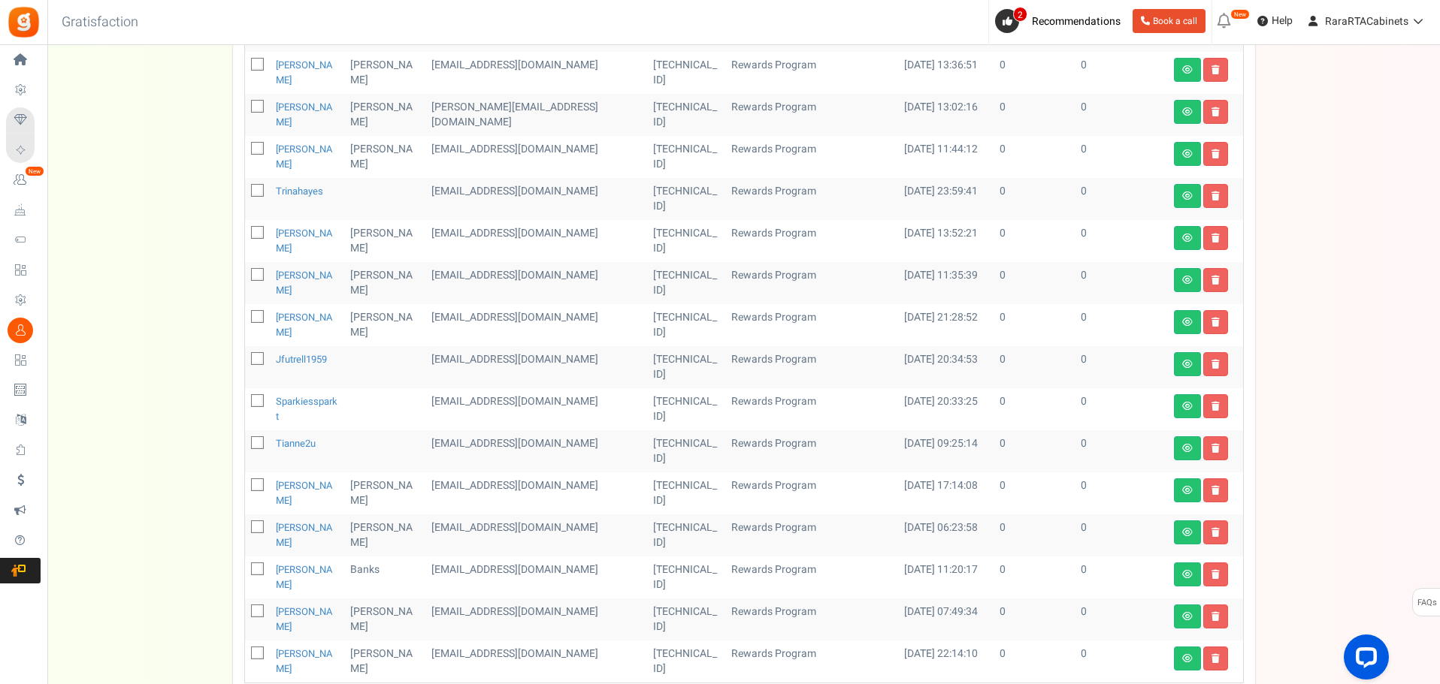
scroll to position [525, 0]
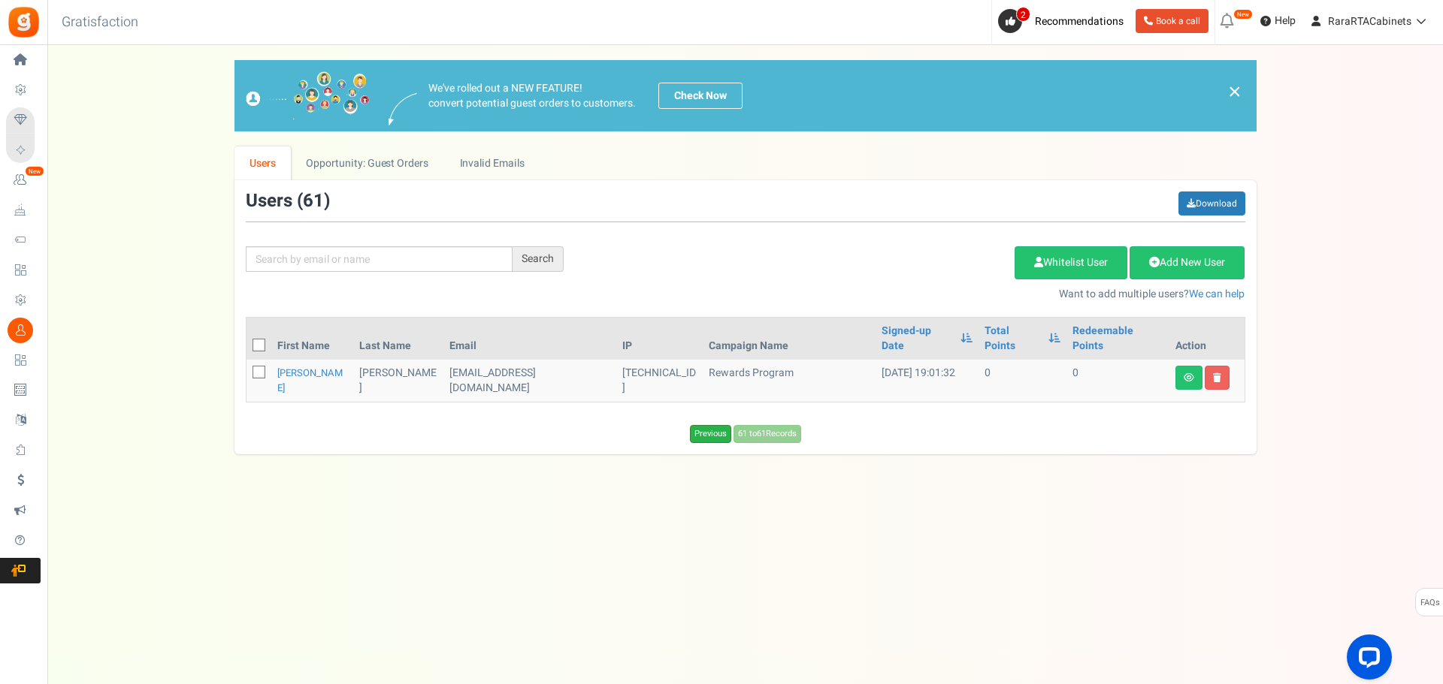
click at [699, 425] on link "Previous" at bounding box center [710, 434] width 41 height 18
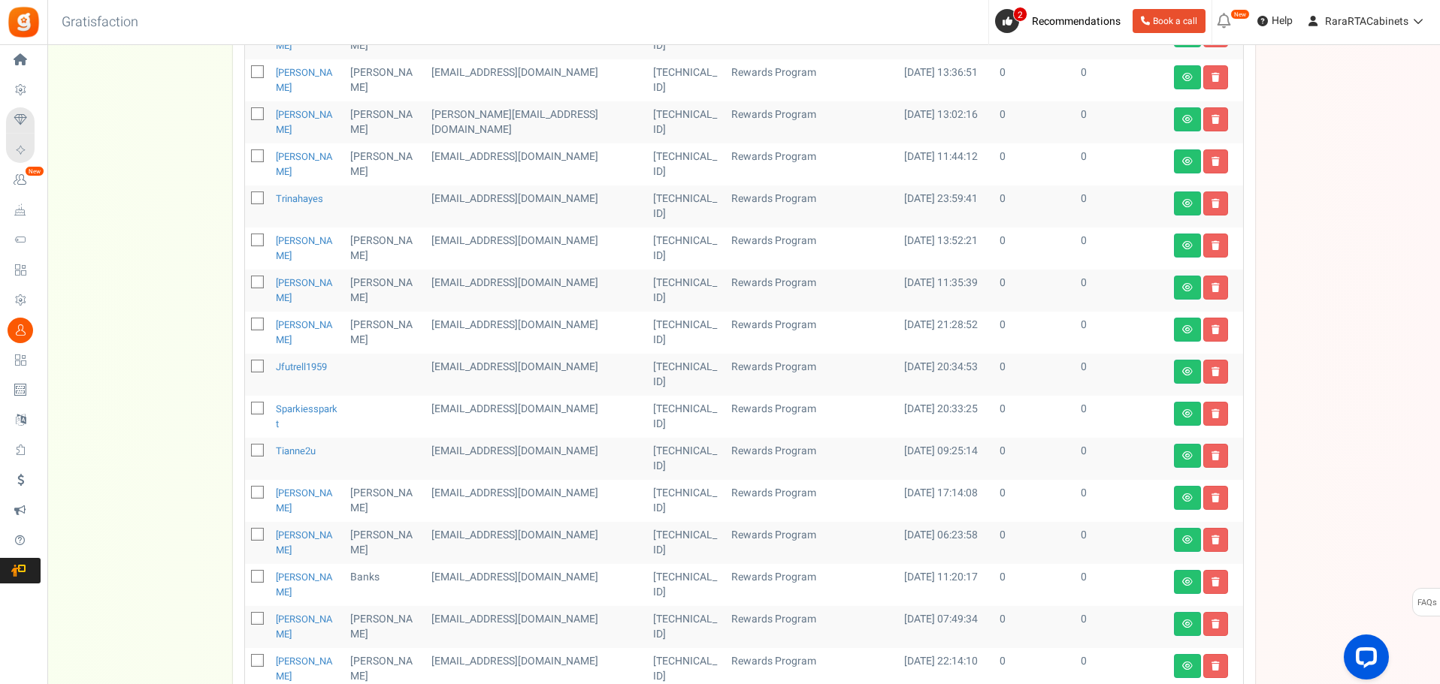
scroll to position [525, 0]
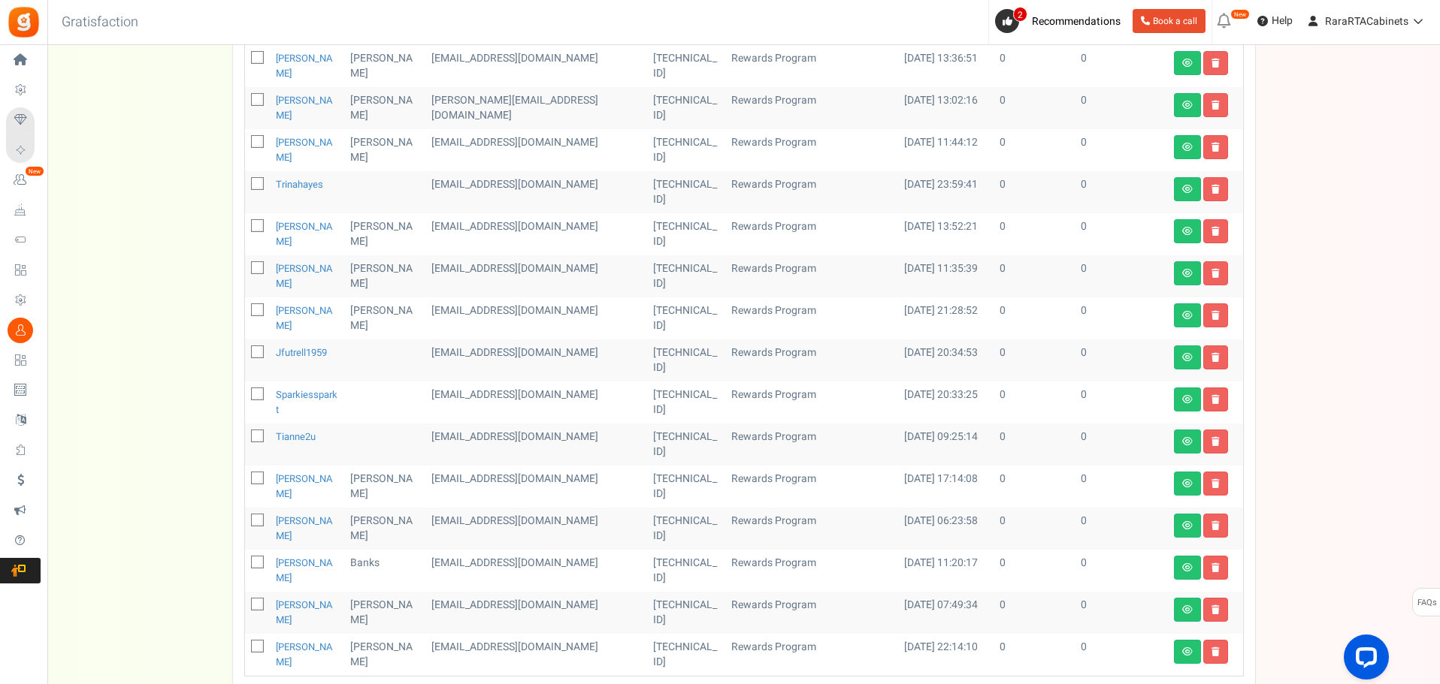
click at [1359, 354] on div "We've rolled out a NEW FEATURE! convert potential guest orders to customers. Ch…" at bounding box center [743, 132] width 1362 height 1194
click at [1213, 521] on icon at bounding box center [1215, 525] width 8 height 9
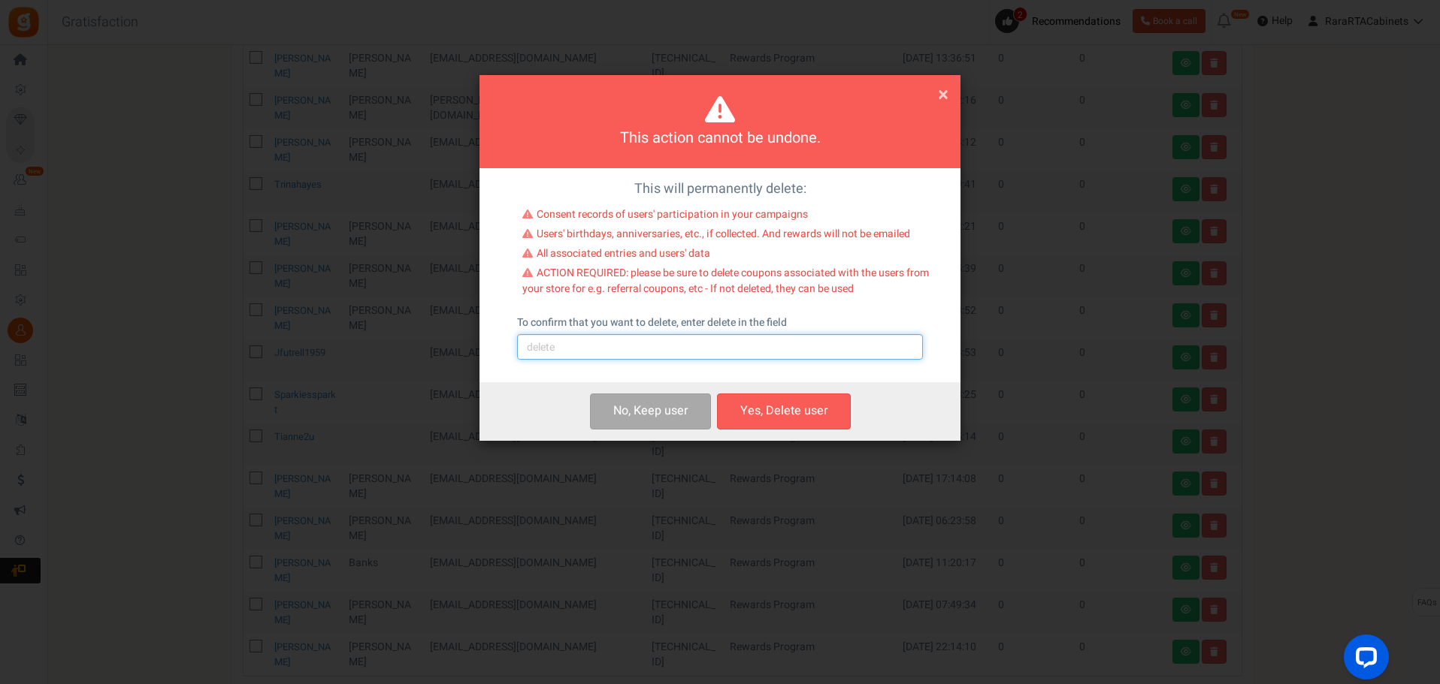
click at [829, 346] on input "text" at bounding box center [720, 347] width 406 height 26
type input "delete"
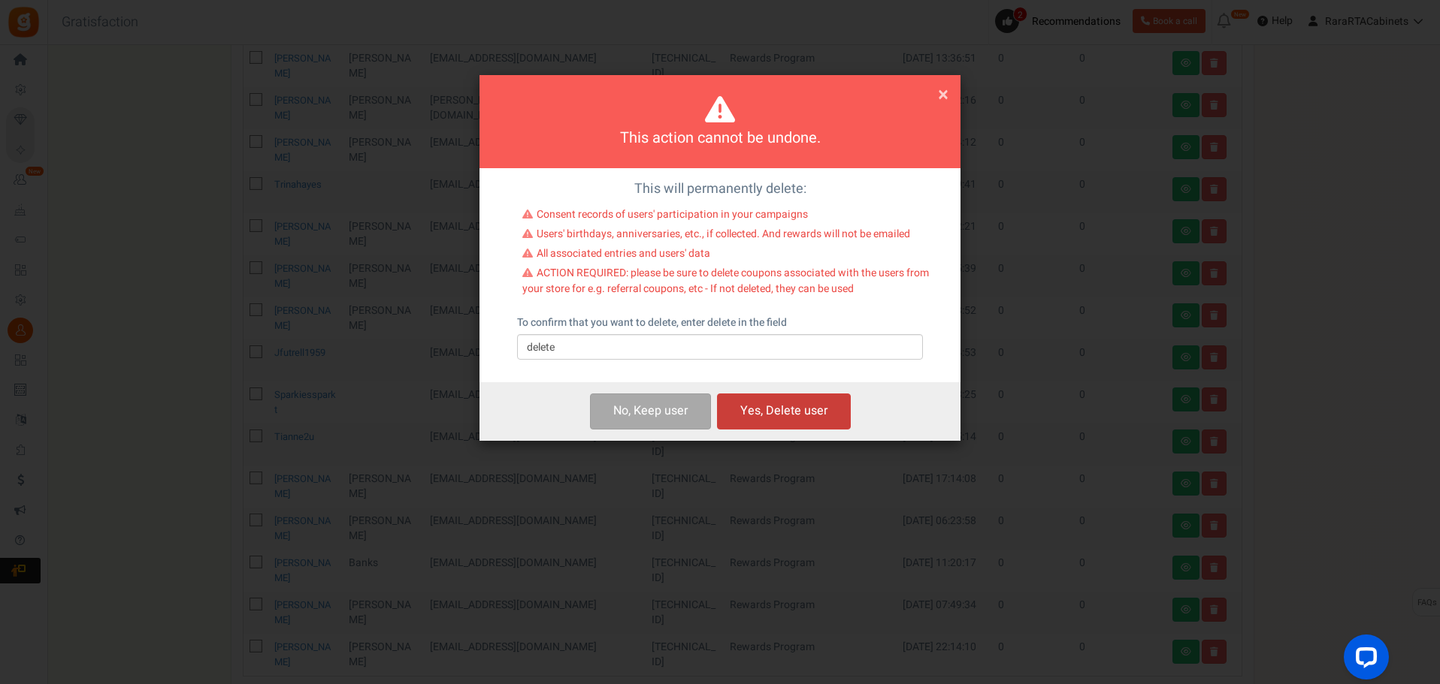
click at [782, 404] on button "Yes, Delete user" at bounding box center [784, 411] width 134 height 35
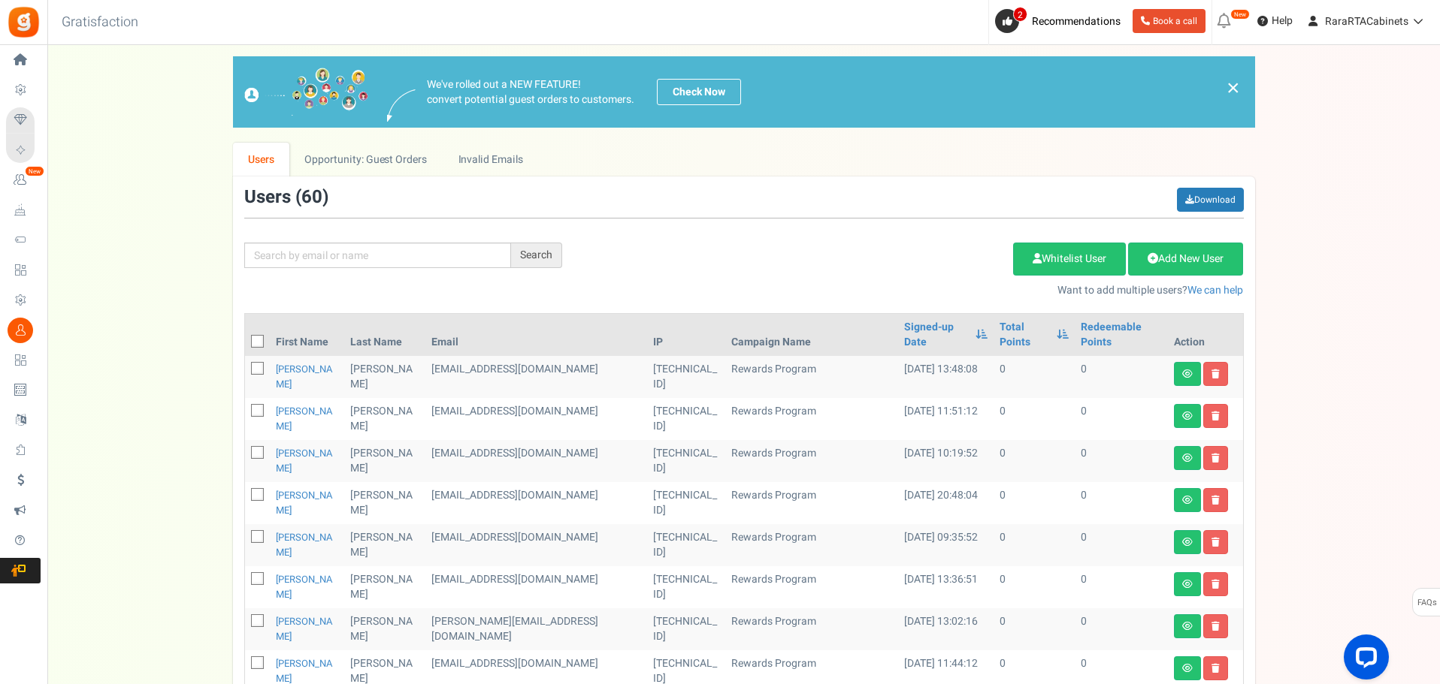
scroll to position [0, 0]
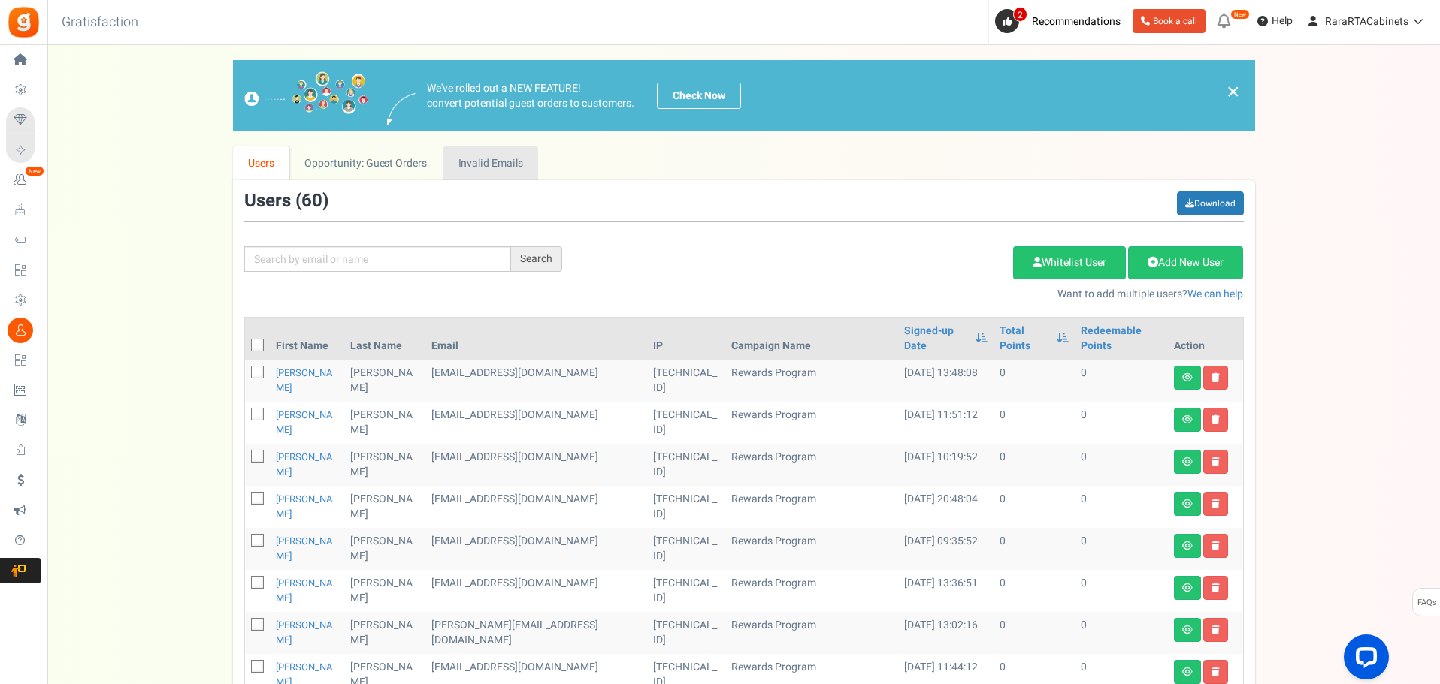
click at [500, 176] on link "Invalid Emails" at bounding box center [490, 164] width 95 height 34
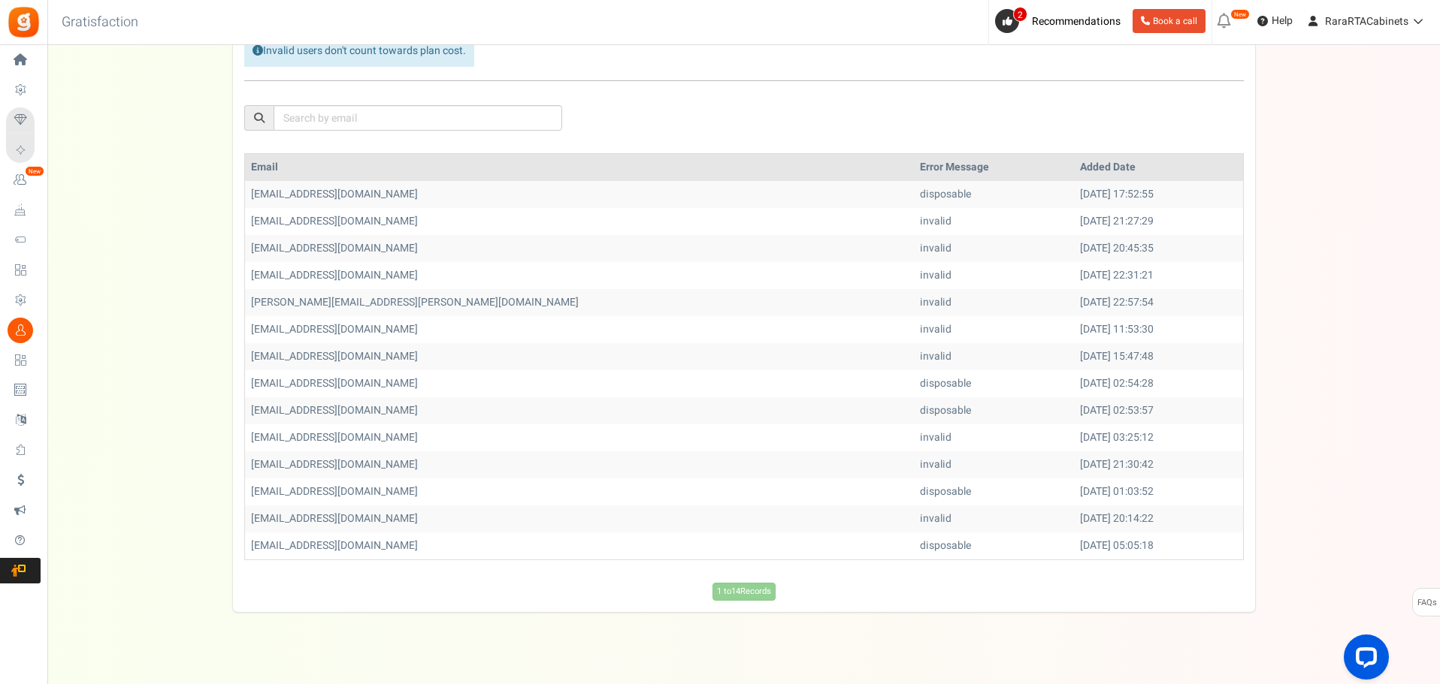
scroll to position [198, 0]
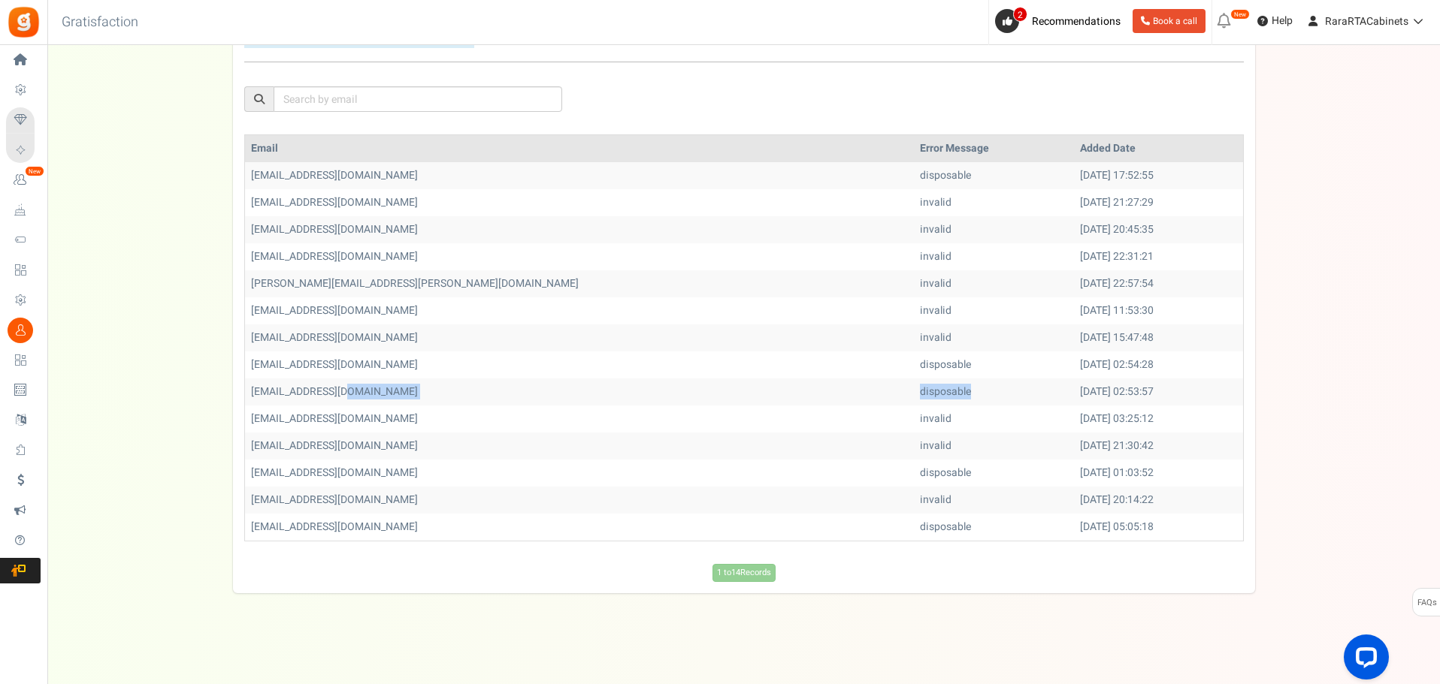
drag, startPoint x: 796, startPoint y: 392, endPoint x: 724, endPoint y: 391, distance: 72.1
click at [724, 391] on tr "[EMAIL_ADDRESS][DOMAIN_NAME] disposable [DATE] 02:53:57" at bounding box center [744, 392] width 998 height 27
copy tr "disposable"
click at [914, 295] on td "invalid" at bounding box center [994, 283] width 160 height 27
drag, startPoint x: 781, startPoint y: 285, endPoint x: 726, endPoint y: 282, distance: 55.7
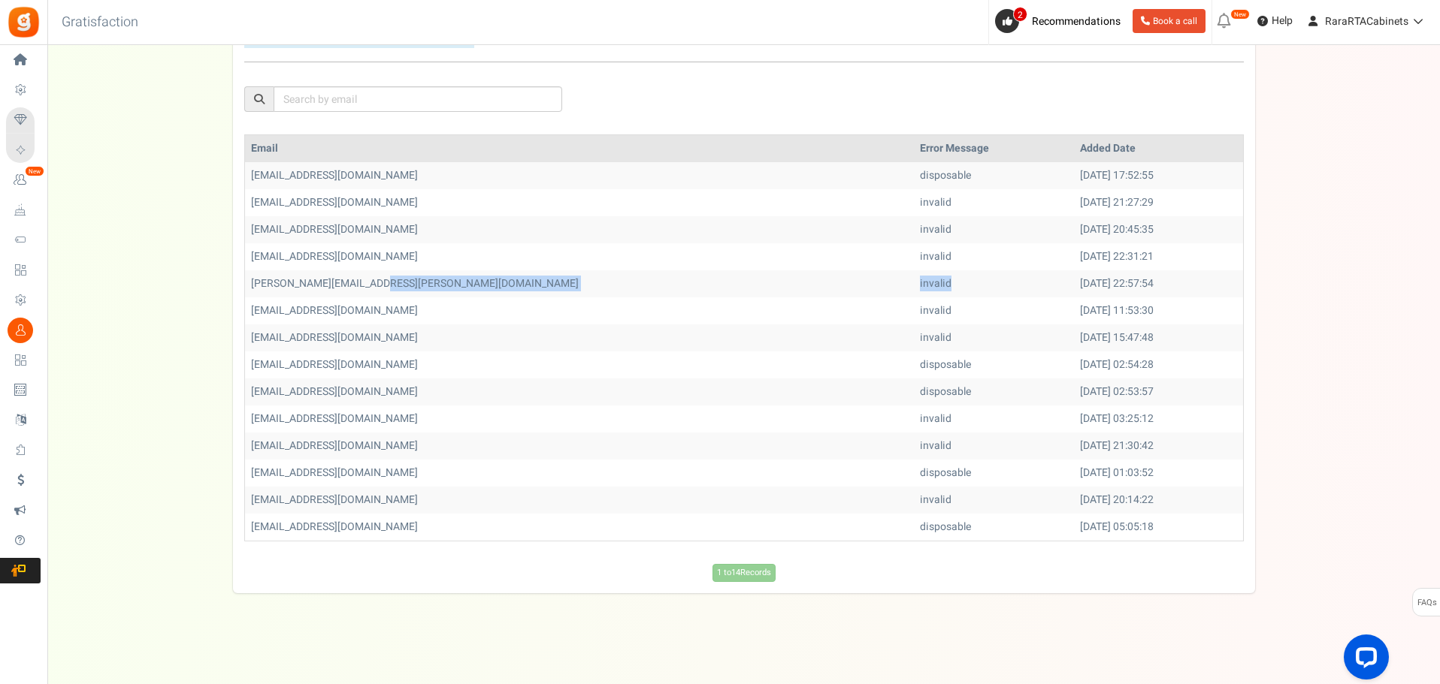
click at [726, 282] on tr "[PERSON_NAME][EMAIL_ADDRESS][PERSON_NAME][DOMAIN_NAME] invalid [DATE] 22:57:54" at bounding box center [744, 283] width 998 height 27
copy tr "invalid"
click at [1313, 385] on div "We've rolled out a NEW FEATURE! convert potential guest orders to customers. Ch…" at bounding box center [743, 228] width 1362 height 732
click at [391, 172] on td "[EMAIL_ADDRESS][DOMAIN_NAME]" at bounding box center [579, 175] width 669 height 27
click at [1029, 28] on link "2 Recommendations" at bounding box center [1060, 21] width 131 height 24
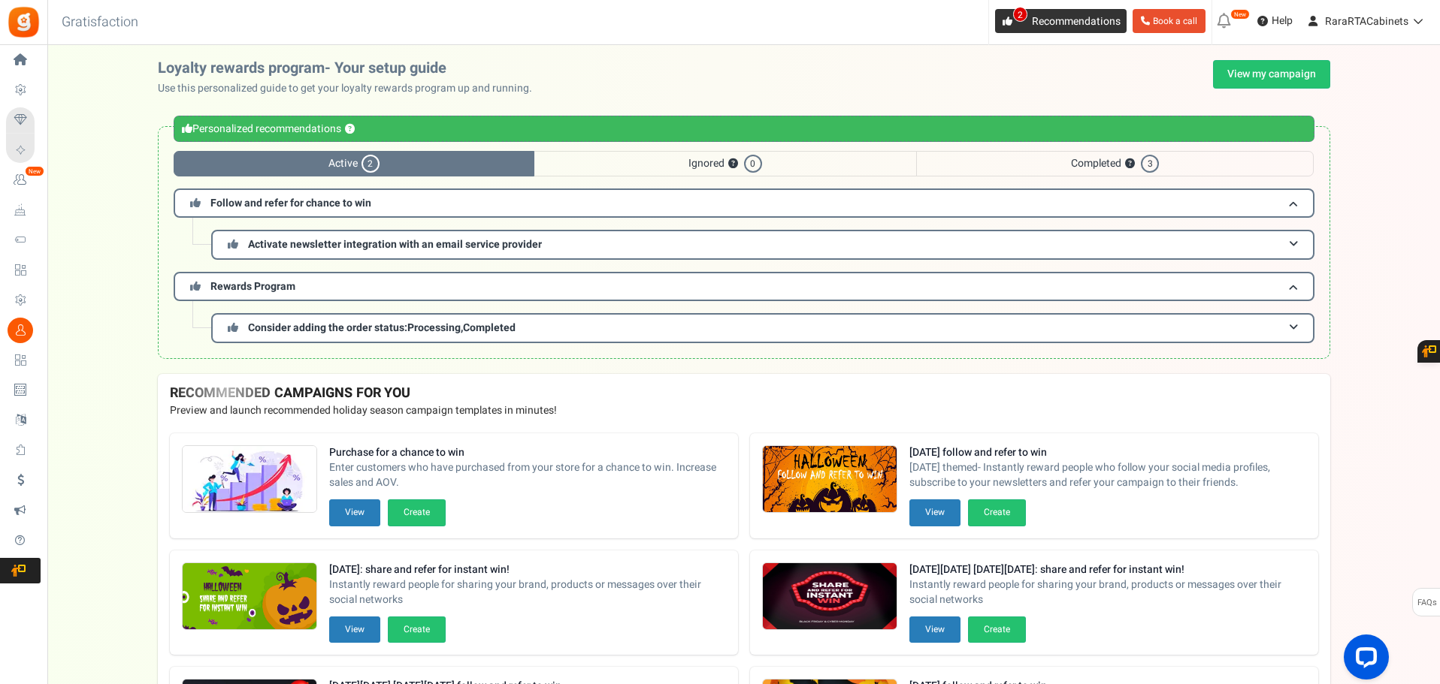
scroll to position [122, 0]
